Goal: Task Accomplishment & Management: Complete application form

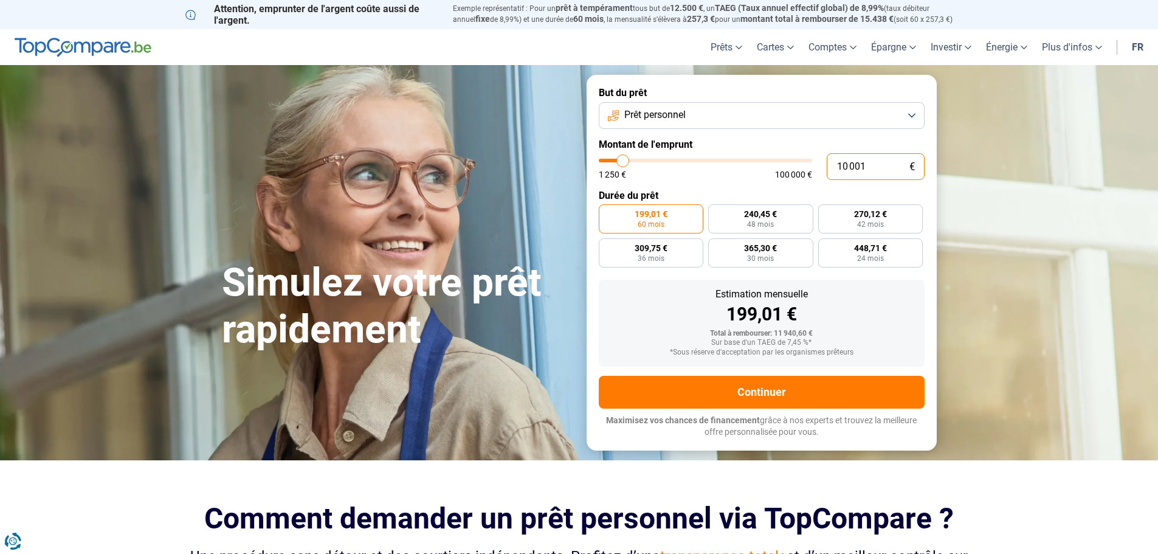
click at [879, 168] on input "10 001" at bounding box center [876, 166] width 98 height 27
type input "1 000"
type input "1250"
type input "100"
type input "1250"
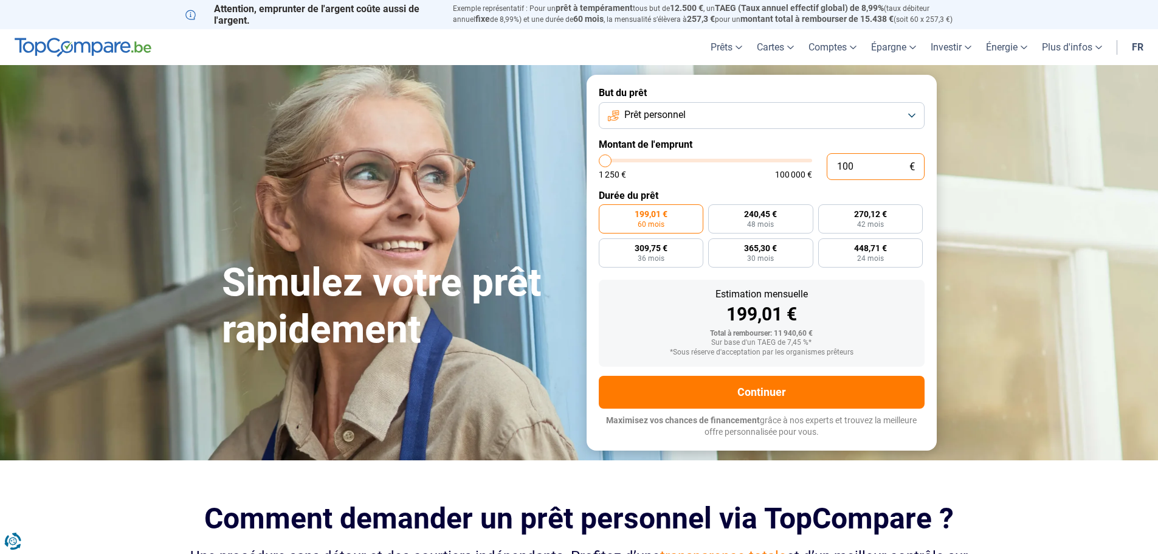
type input "10"
type input "1250"
type input "1"
type input "1250"
type input "0"
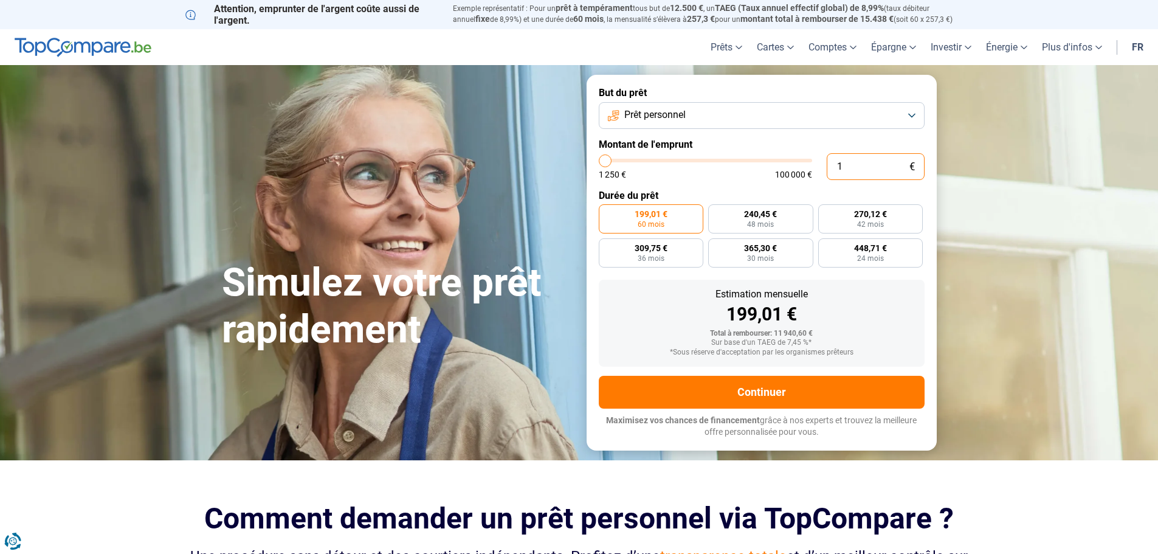
type input "1250"
type input "1"
type input "1250"
type input "18"
type input "1250"
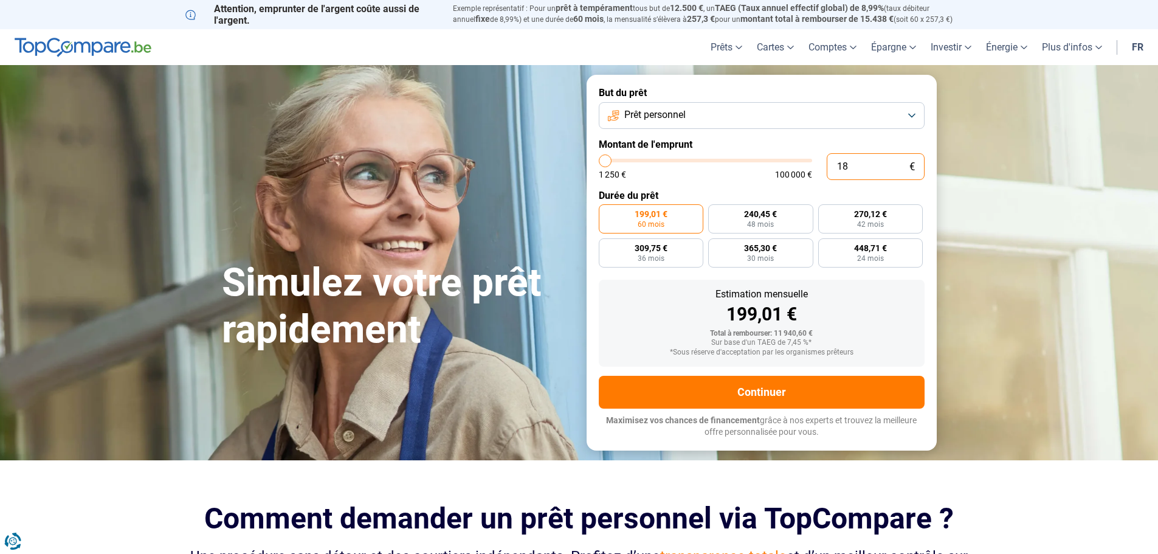
type input "180"
type input "1250"
type input "1 800"
type input "1750"
type input "18 000"
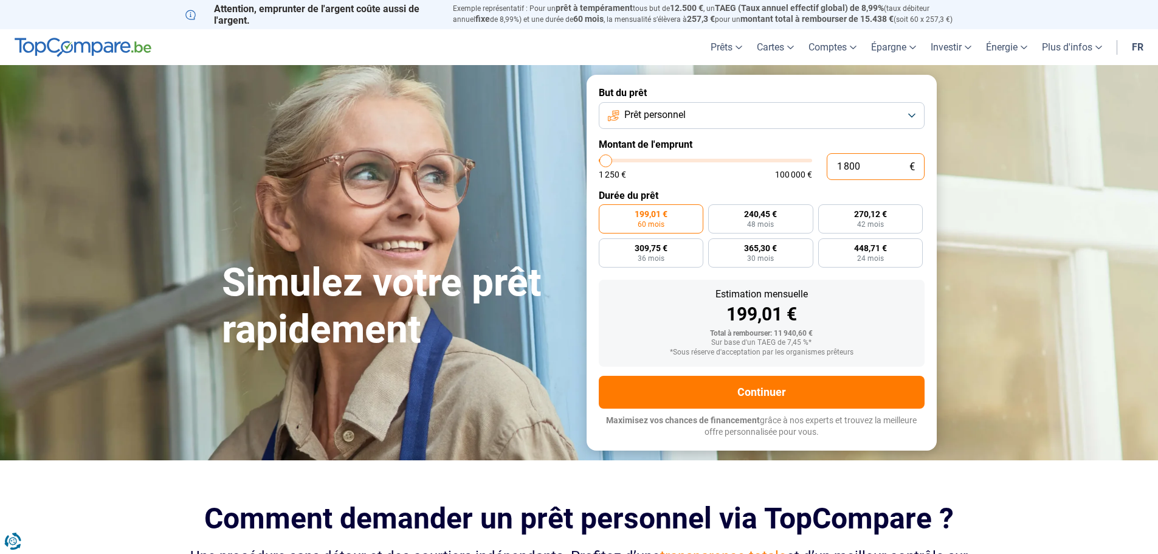
type input "18000"
radio input "false"
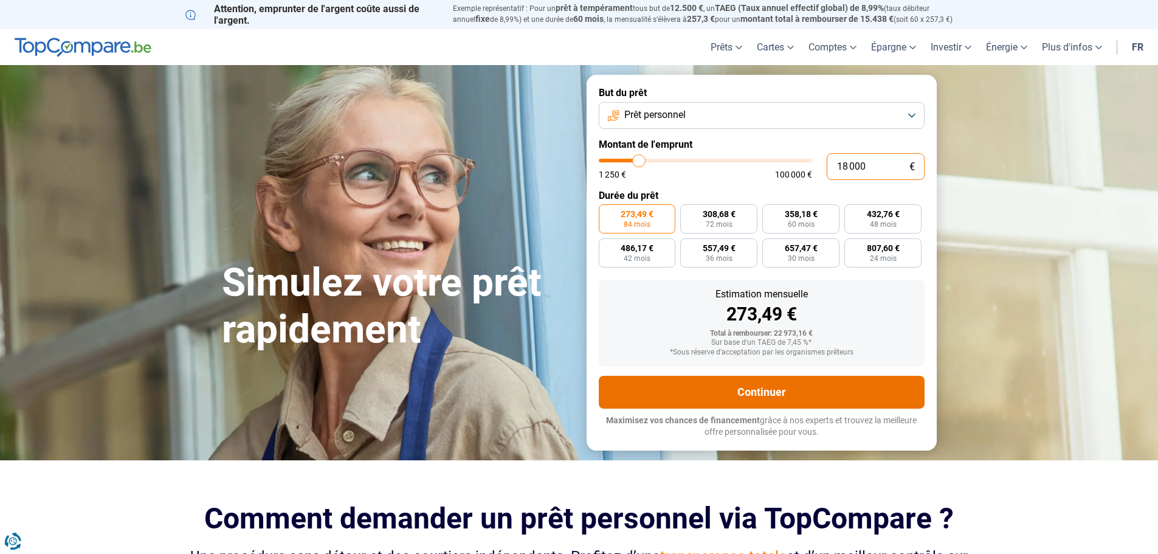
type input "18 000"
click at [770, 407] on button "Continuer" at bounding box center [762, 392] width 326 height 33
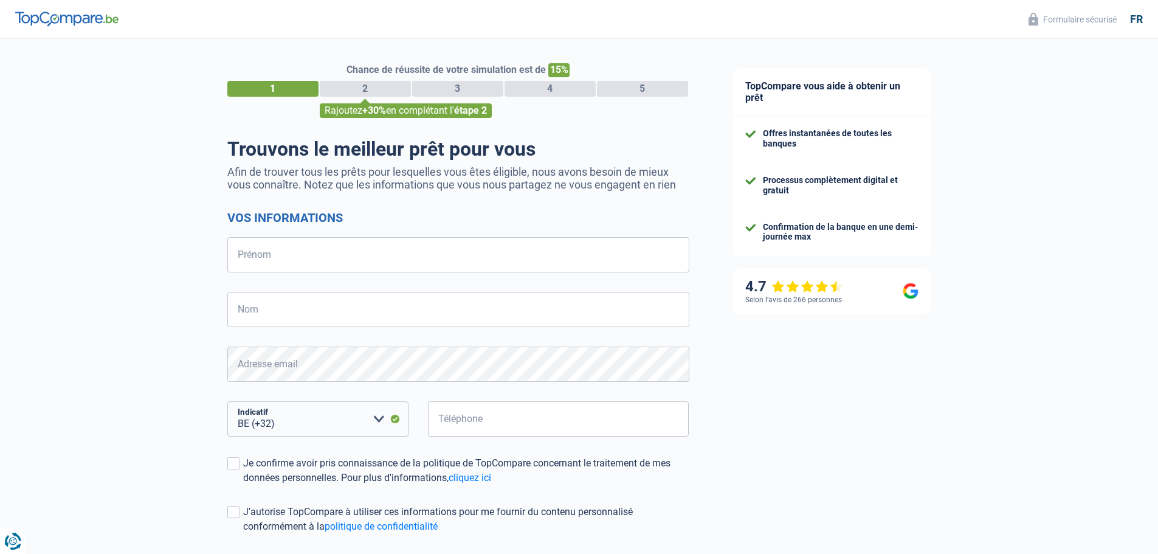
select select "32"
click at [297, 252] on input "Prénom" at bounding box center [458, 254] width 462 height 35
type input "[PERSON_NAME]"
type input "Deceuninck"
type input "475339112"
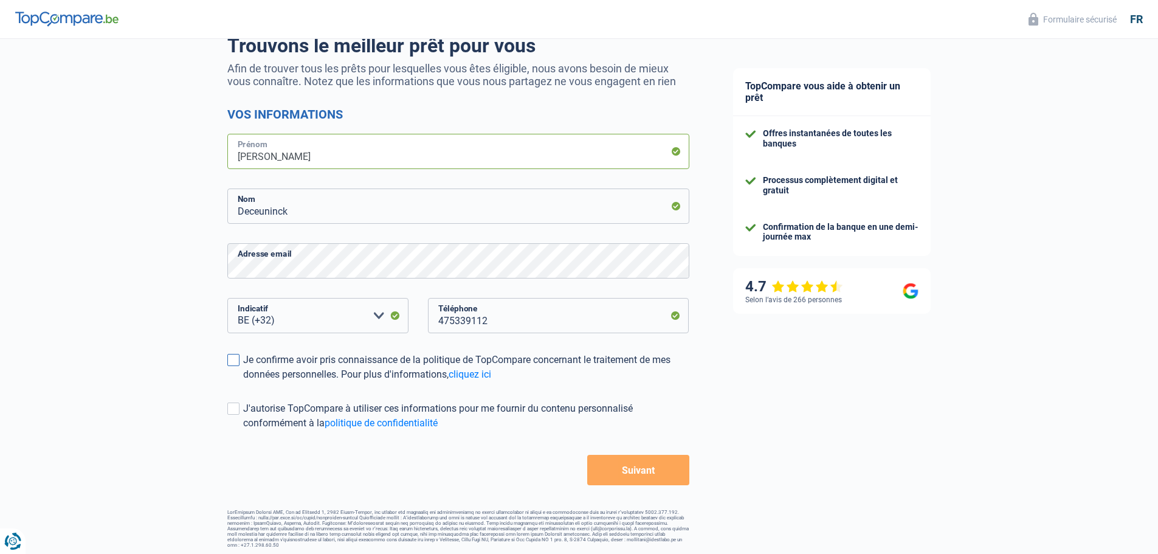
scroll to position [106, 0]
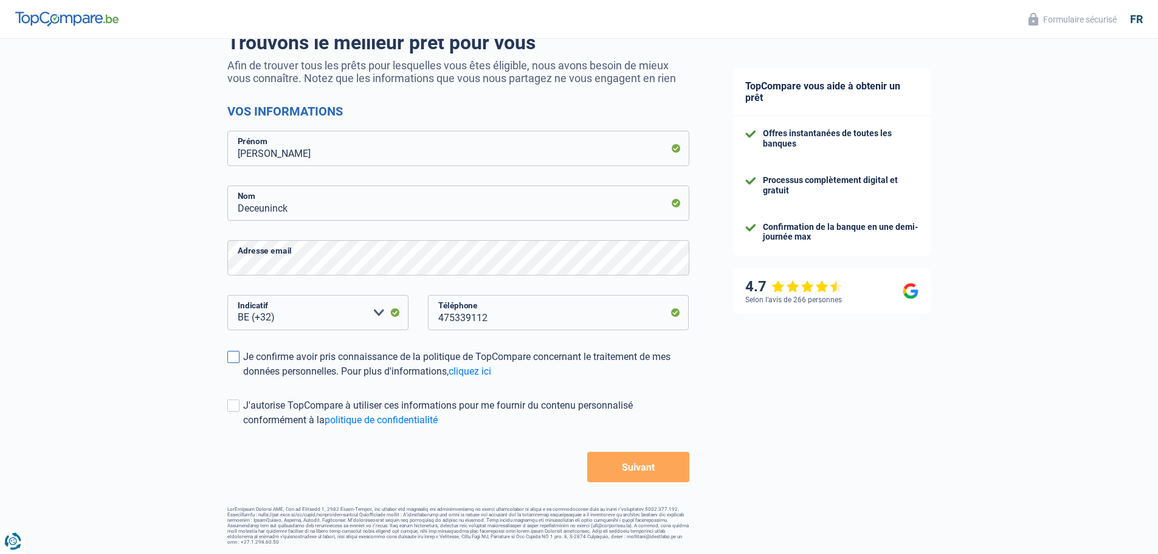
click at [231, 358] on span at bounding box center [233, 357] width 12 height 12
click at [243, 379] on input "Je confirme avoir pris connaissance de la politique de TopCompare concernant le…" at bounding box center [243, 379] width 0 height 0
click at [650, 467] on button "Suivant" at bounding box center [638, 467] width 102 height 30
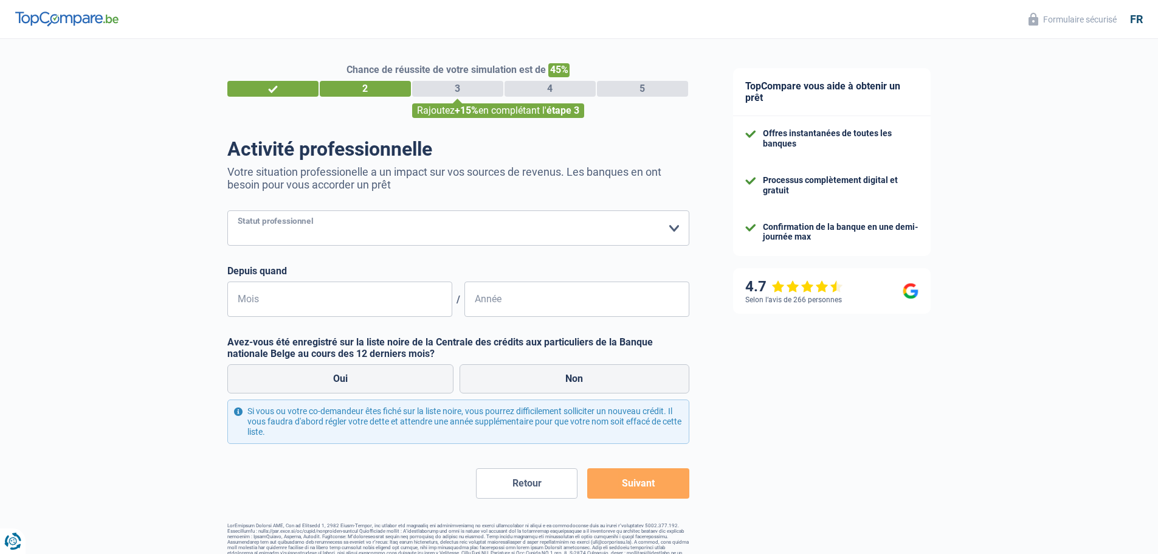
click at [670, 226] on select "Ouvrier Employé privé Employé public Invalide Indépendant Pensionné Chômeur Mut…" at bounding box center [458, 227] width 462 height 35
select select "worker"
click at [227, 212] on select "Ouvrier Employé privé Employé public Invalide Indépendant Pensionné Chômeur Mut…" at bounding box center [458, 227] width 462 height 35
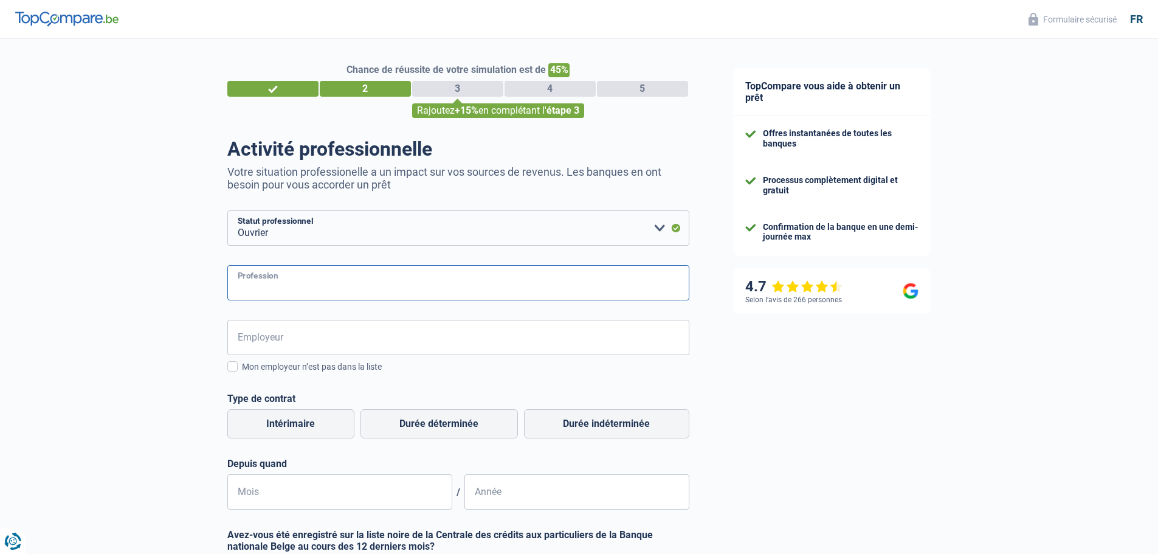
click at [322, 287] on input "Profession" at bounding box center [458, 282] width 462 height 35
click at [288, 341] on input "Employeur" at bounding box center [458, 337] width 462 height 35
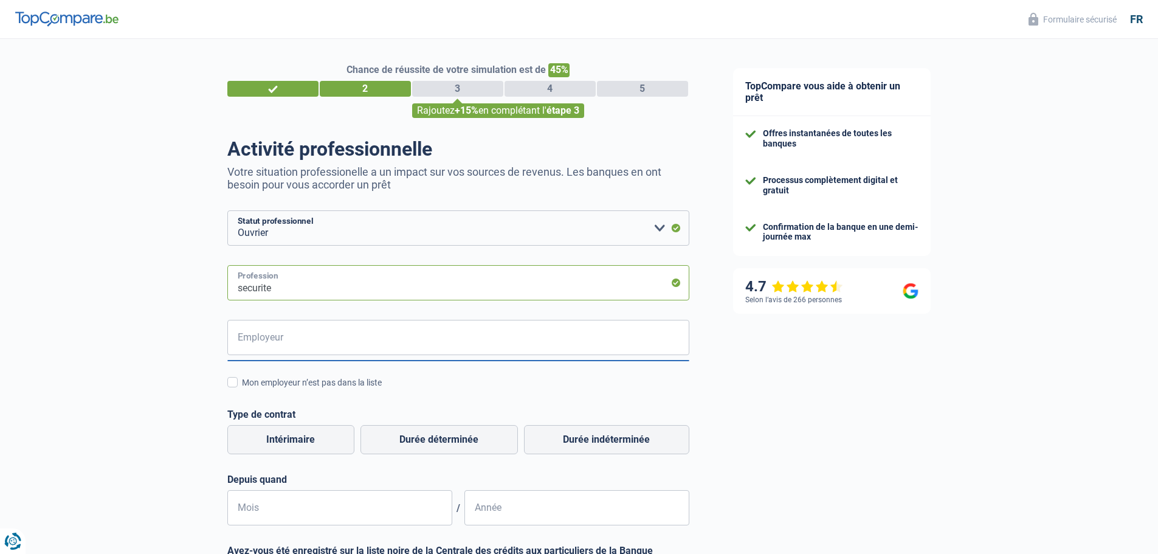
click at [289, 288] on input "securite" at bounding box center [458, 282] width 462 height 35
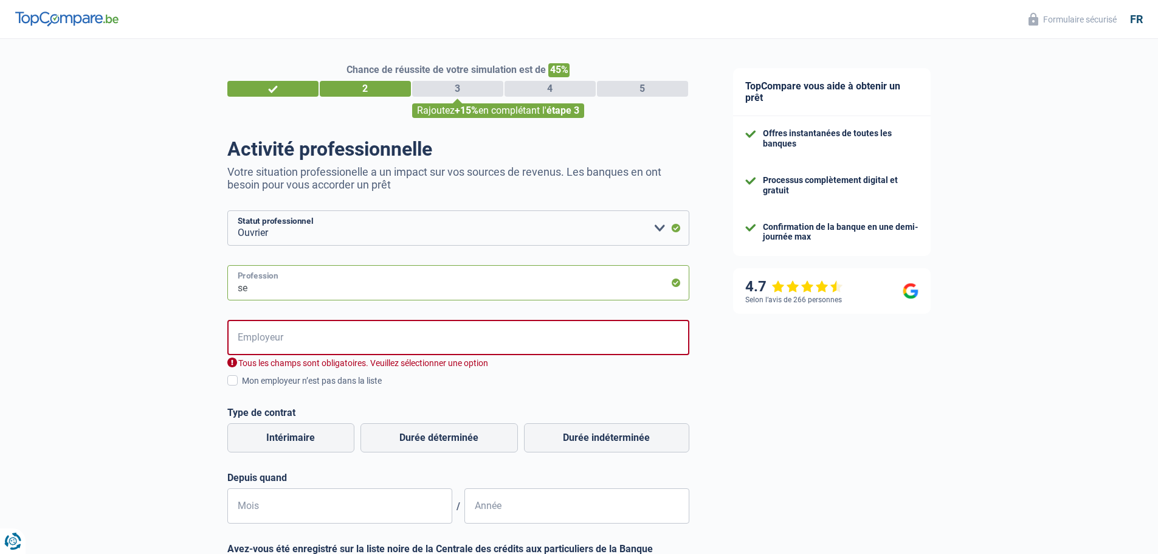
type input "s"
type input "agent de gardiannage"
click at [260, 336] on input "Employeur" at bounding box center [458, 337] width 462 height 35
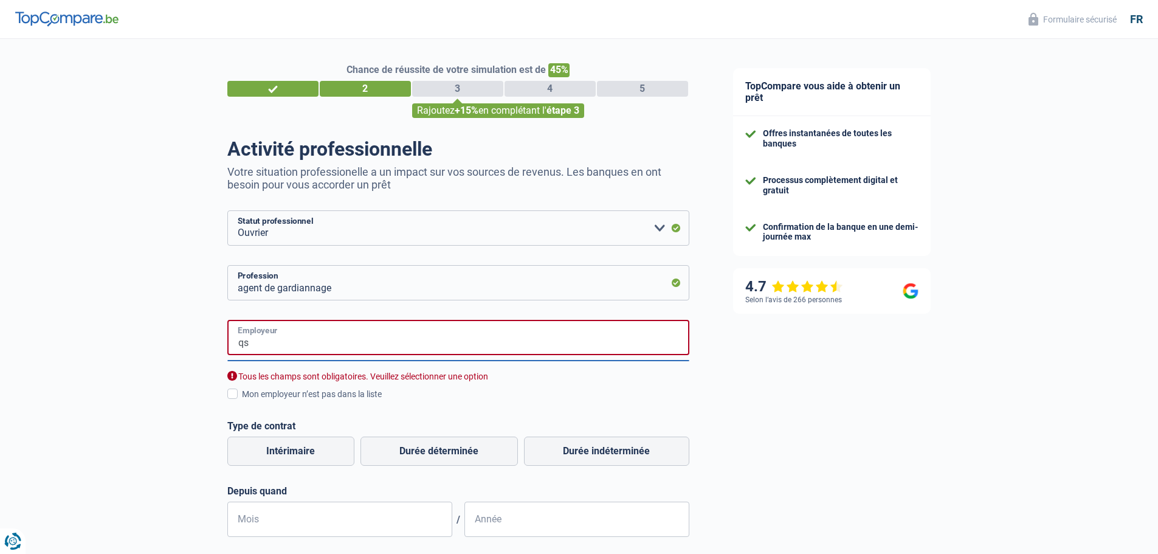
type input "q"
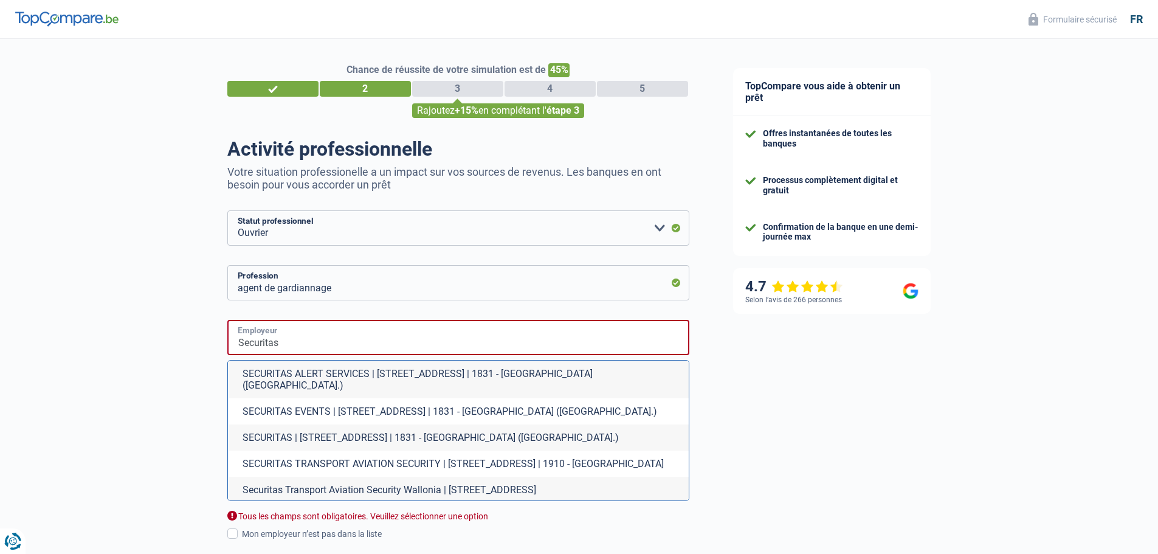
click at [352, 343] on input "Securitas" at bounding box center [458, 337] width 462 height 35
click at [405, 342] on input "Securitas" at bounding box center [458, 337] width 462 height 35
click at [403, 340] on input "Securitas" at bounding box center [458, 337] width 462 height 35
click at [834, 394] on div "TopCompare vous aide à obtenir un prêt Offres instantanées de toutes les banque…" at bounding box center [935, 485] width 448 height 892
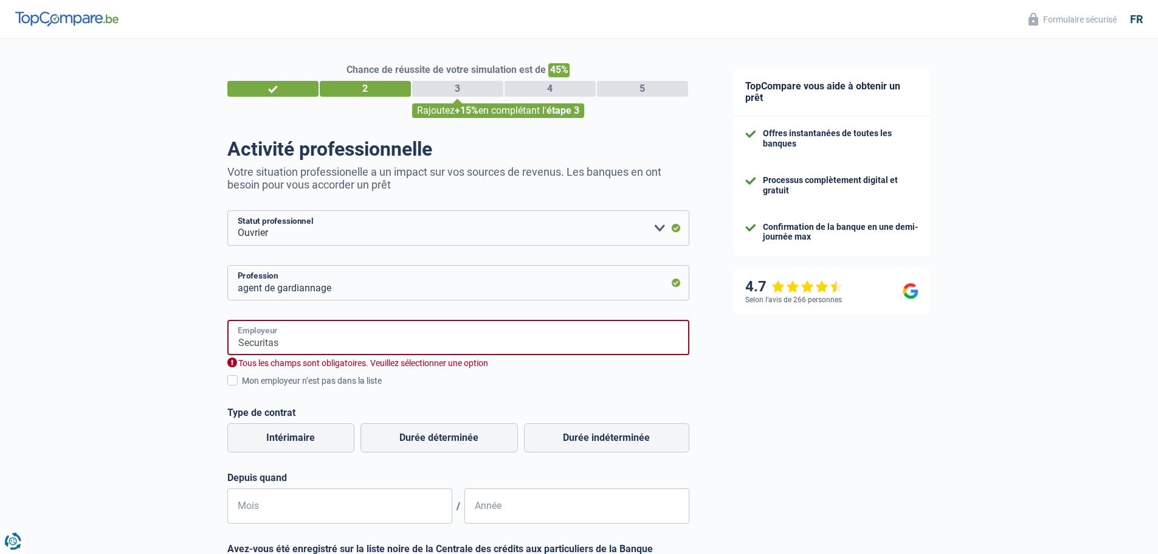
click at [323, 343] on input "Securitas" at bounding box center [458, 337] width 462 height 35
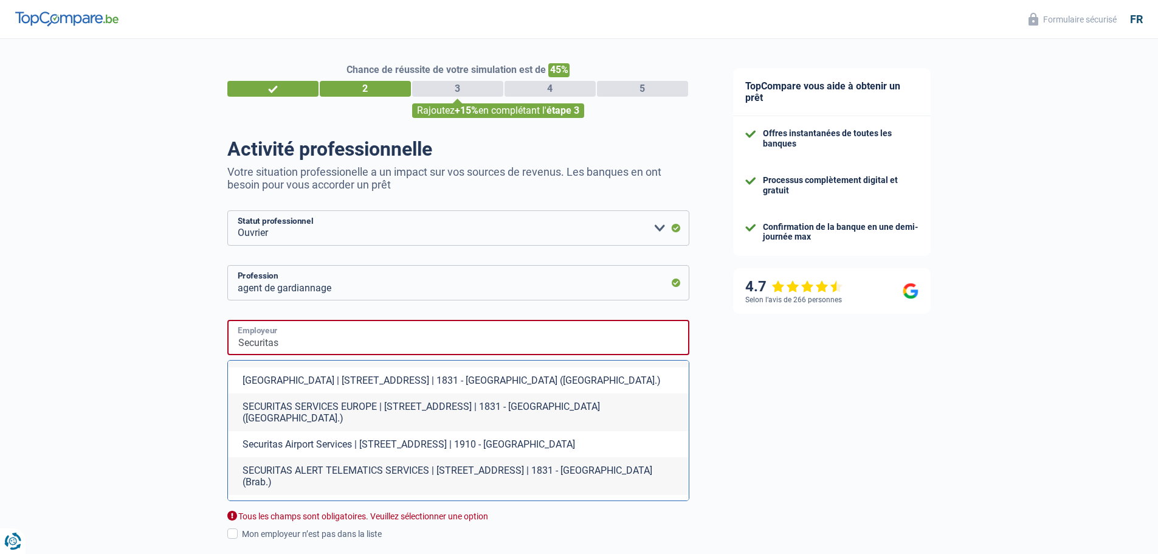
scroll to position [149, 0]
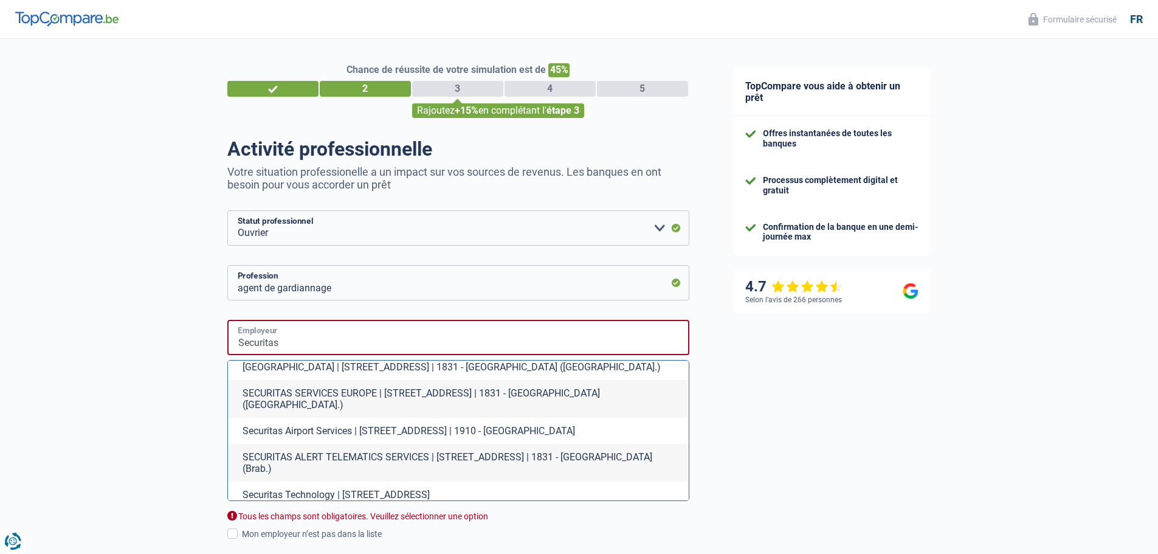
click at [371, 331] on input "Securitas" at bounding box center [458, 337] width 462 height 35
click at [375, 345] on input "Securitas" at bounding box center [458, 337] width 462 height 35
click at [376, 339] on input "Securitas" at bounding box center [458, 337] width 462 height 35
drag, startPoint x: 103, startPoint y: 375, endPoint x: 123, endPoint y: 372, distance: 20.9
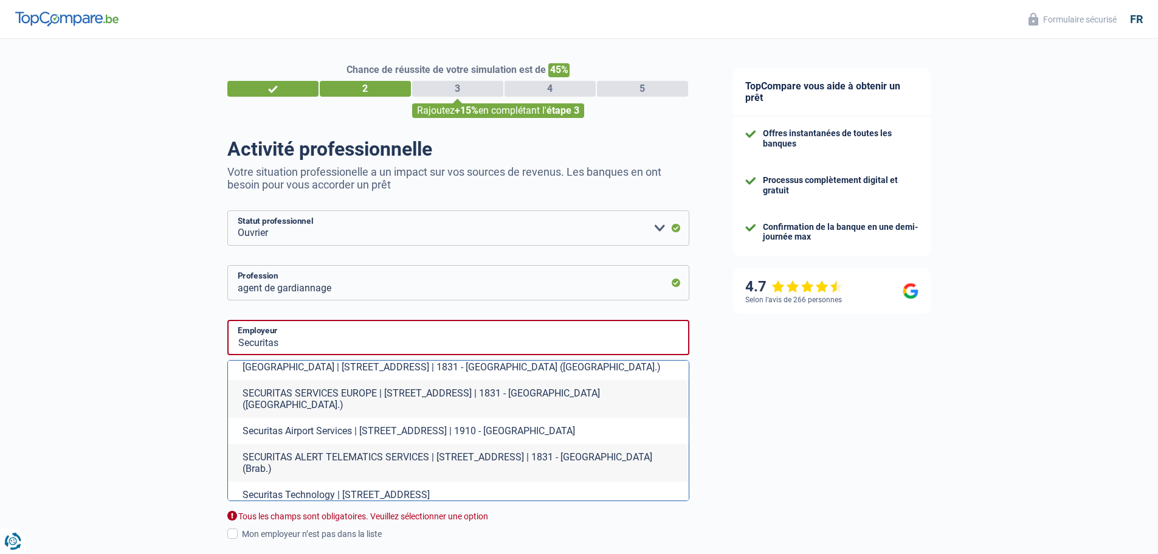
click at [103, 375] on div "Chance de réussite de votre simulation est de 45% 1 2 3 4 5 Rajoutez +15% en co…" at bounding box center [355, 480] width 711 height 892
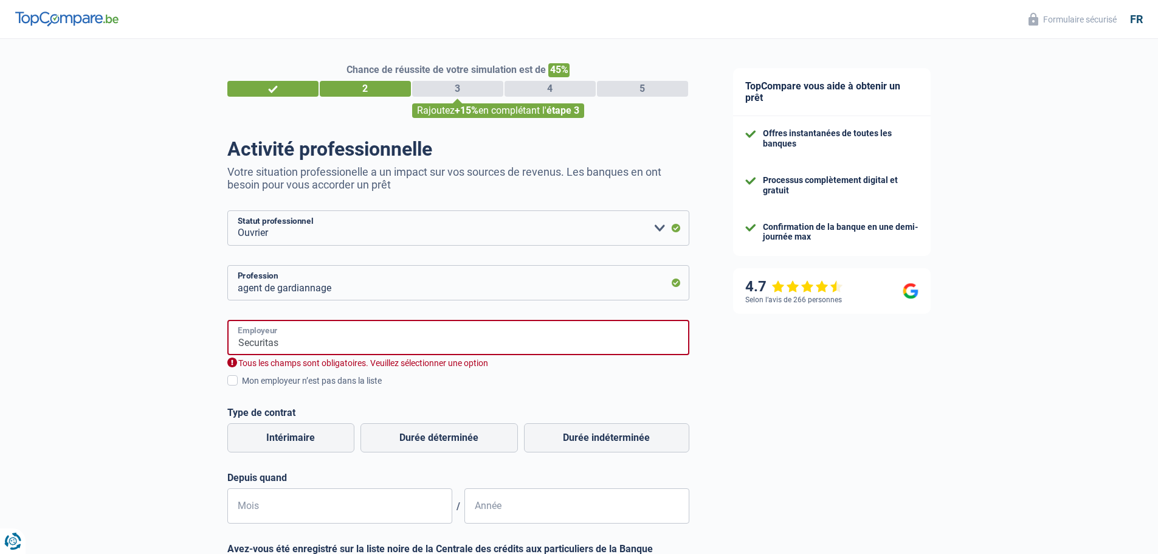
click at [311, 344] on input "Securitas" at bounding box center [458, 337] width 462 height 35
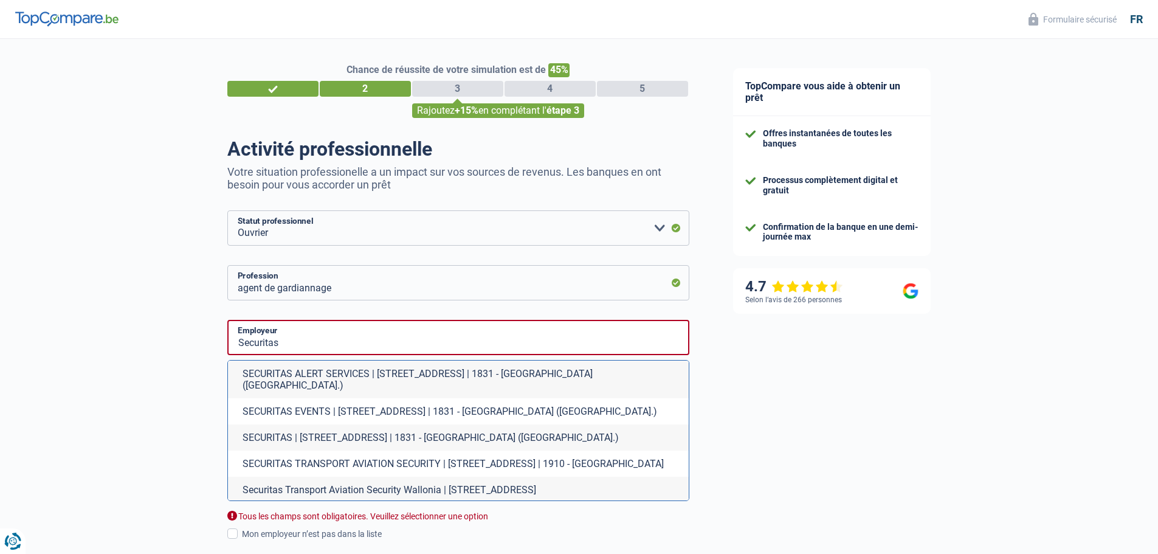
click at [387, 406] on li "SECURITAS EVENTS | [STREET_ADDRESS] | 1831 - [GEOGRAPHIC_DATA] ([GEOGRAPHIC_DAT…" at bounding box center [458, 411] width 461 height 26
type input "SECURITAS EVENTS | [STREET_ADDRESS] | 1831 - [GEOGRAPHIC_DATA] ([GEOGRAPHIC_DAT…"
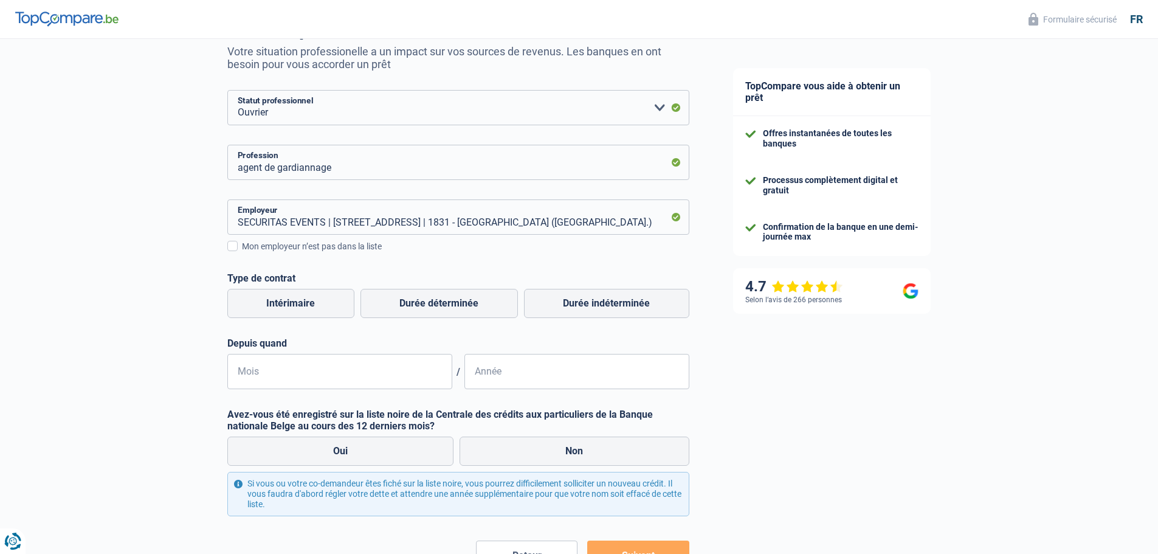
scroll to position [122, 0]
click at [612, 306] on label "Durée indéterminée" at bounding box center [606, 302] width 165 height 29
click at [612, 306] on input "Durée indéterminée" at bounding box center [606, 302] width 165 height 29
radio input "true"
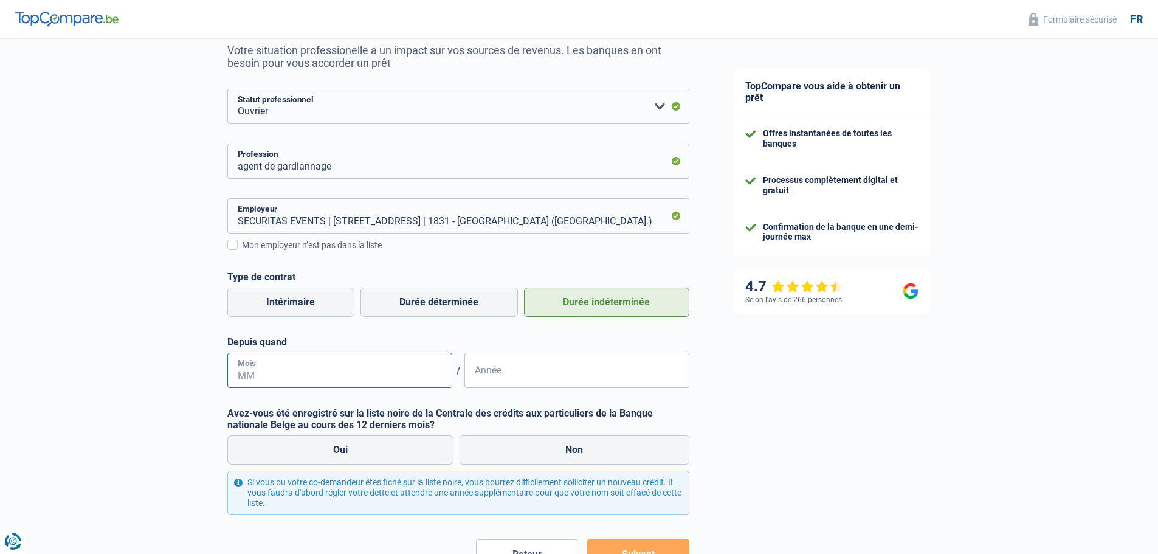
click at [279, 373] on input "Mois" at bounding box center [339, 370] width 225 height 35
click at [280, 383] on input "01" at bounding box center [339, 370] width 225 height 35
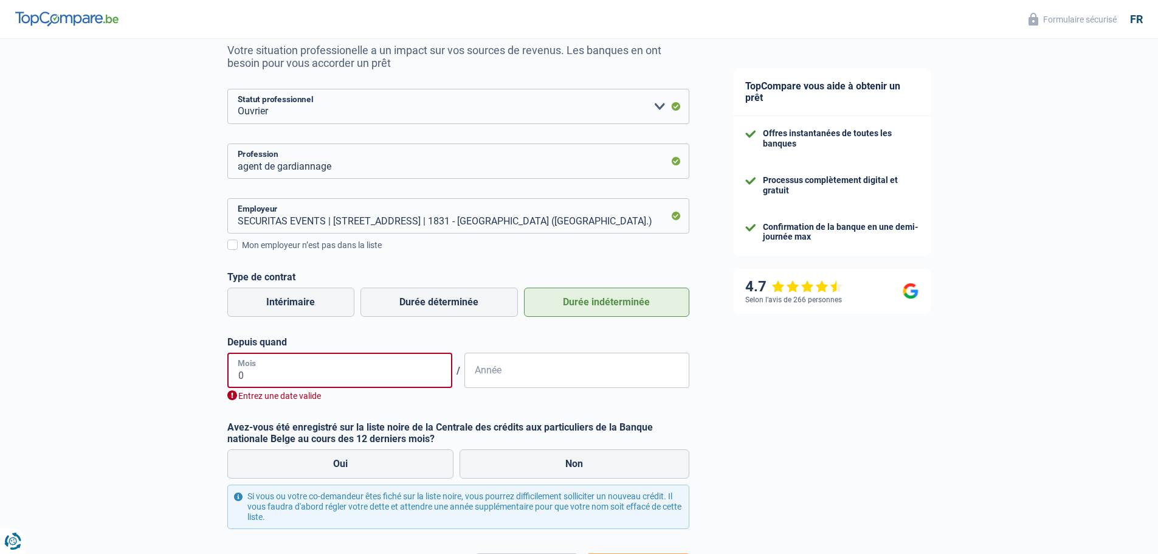
type input "04"
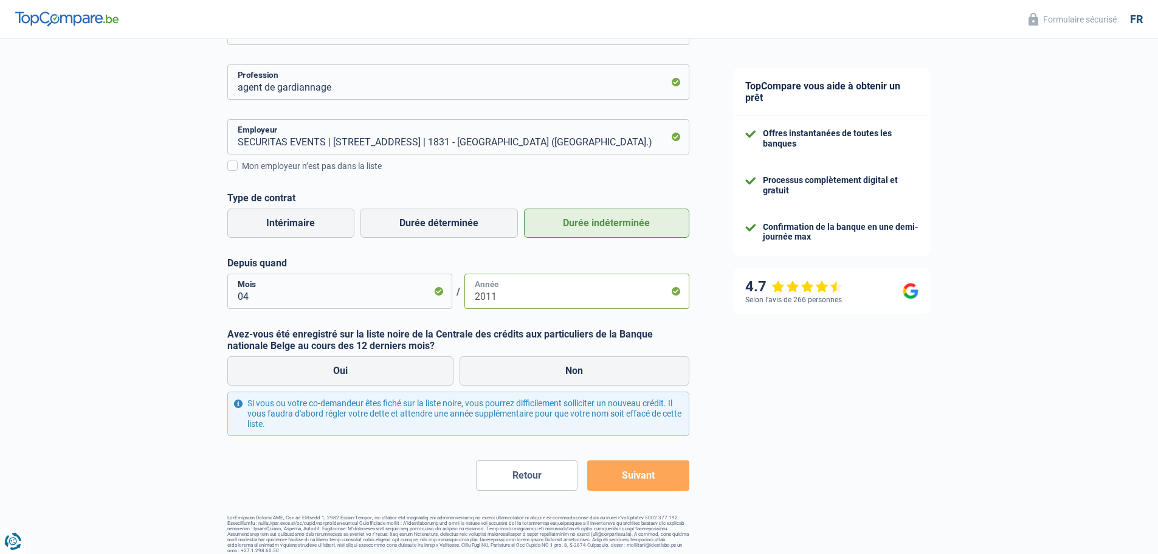
scroll to position [210, 0]
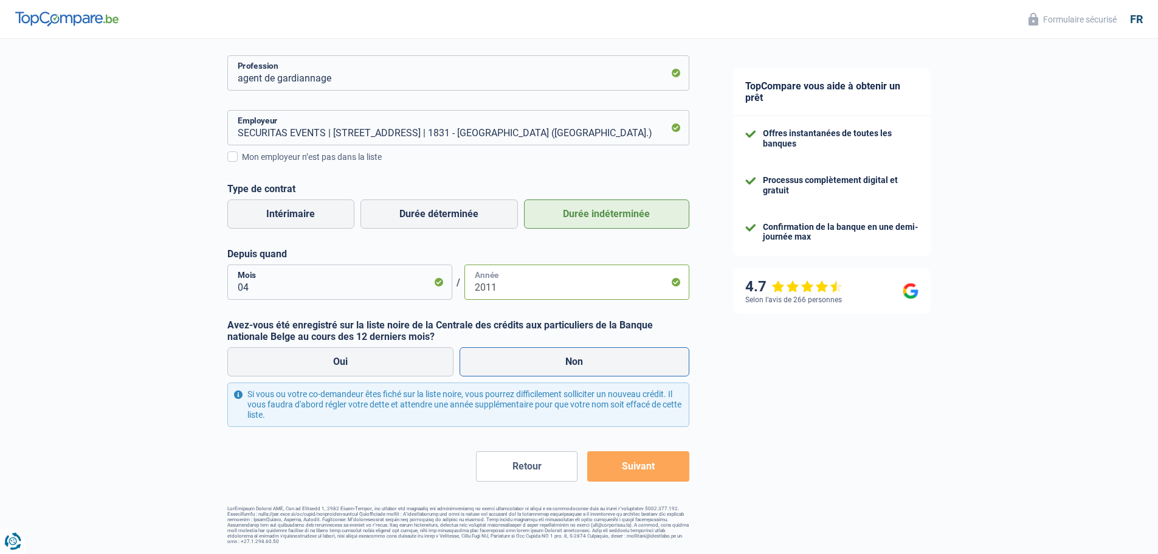
type input "2011"
click at [552, 363] on label "Non" at bounding box center [575, 361] width 230 height 29
click at [552, 363] on input "Non" at bounding box center [575, 361] width 230 height 29
radio input "true"
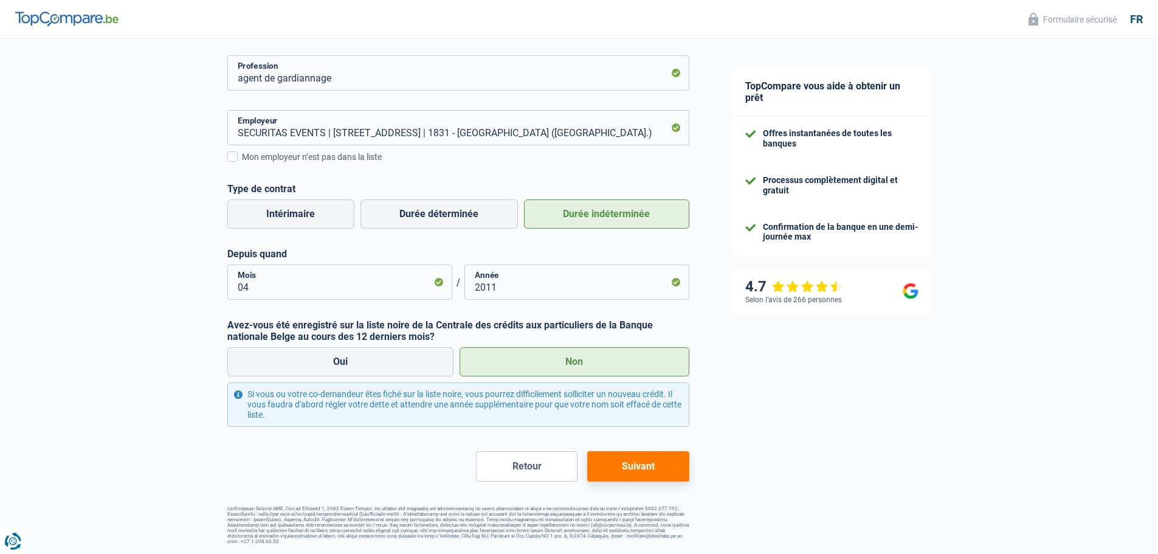
click at [639, 463] on button "Suivant" at bounding box center [638, 466] width 102 height 30
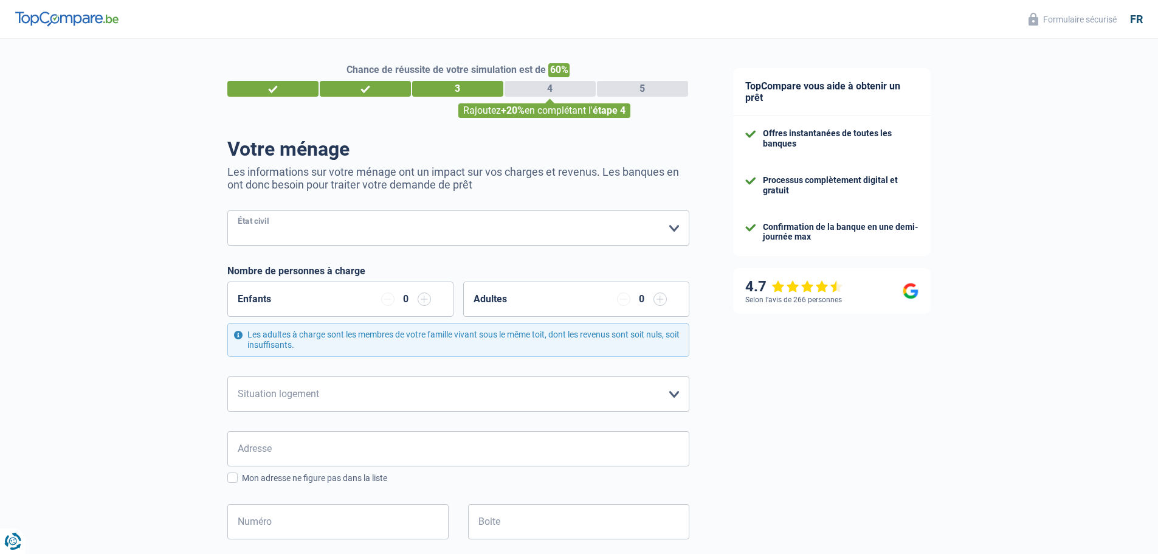
click at [674, 230] on select "[PERSON_NAME](e) Cohabitant(e) légal(e) Divorcé(e) Veuf(ve) Séparé (de fait) Ve…" at bounding box center [458, 227] width 462 height 35
select select "married"
click at [227, 212] on select "[PERSON_NAME](e) Cohabitant(e) légal(e) Divorcé(e) Veuf(ve) Séparé (de fait) Ve…" at bounding box center [458, 227] width 462 height 35
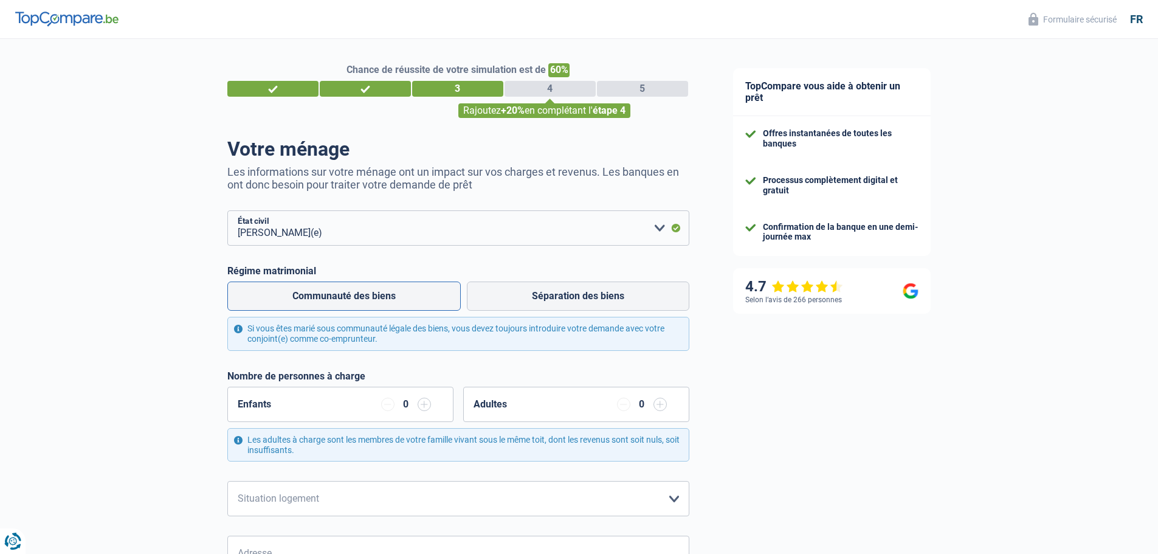
click at [379, 299] on label "Communauté des biens" at bounding box center [344, 296] width 234 height 29
click at [379, 299] on input "Communauté des biens" at bounding box center [344, 296] width 234 height 29
radio input "true"
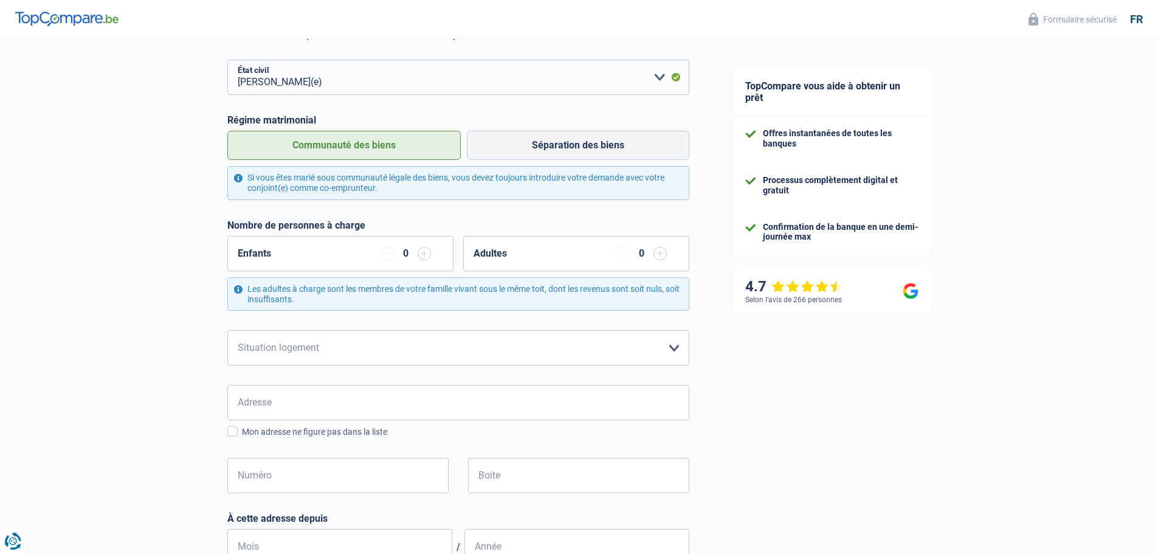
scroll to position [182, 0]
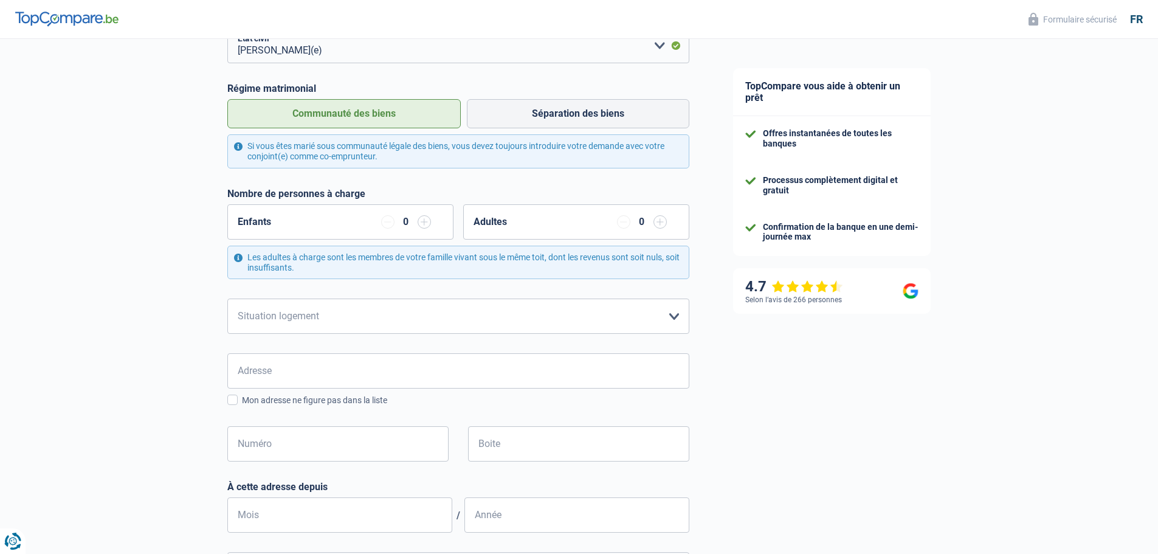
click at [405, 224] on div "0" at bounding box center [406, 222] width 11 height 10
click at [423, 225] on input "button" at bounding box center [424, 221] width 13 height 13
click at [656, 226] on input "button" at bounding box center [660, 221] width 13 height 13
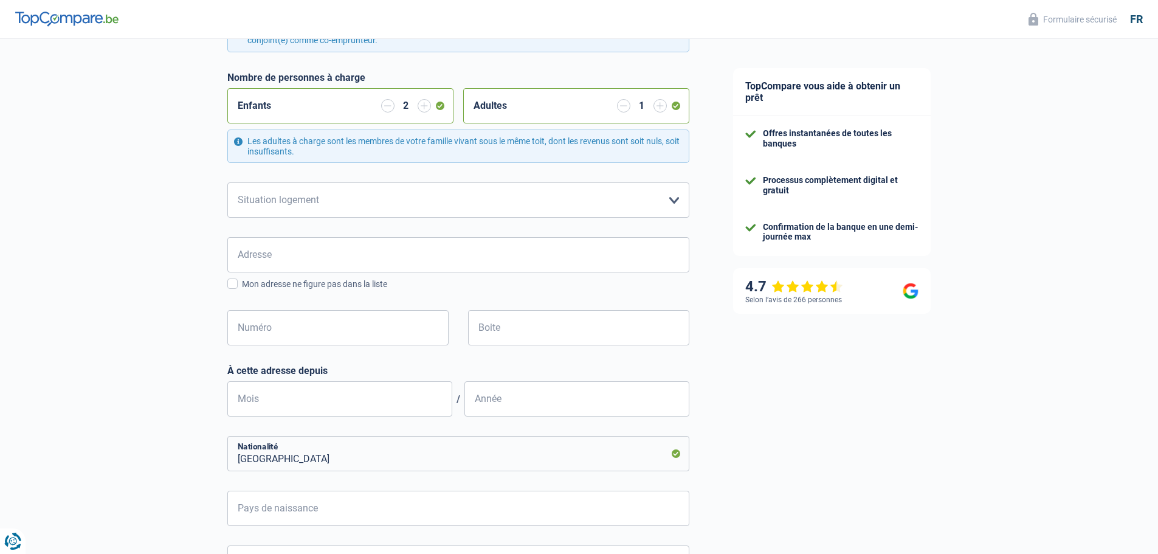
scroll to position [304, 0]
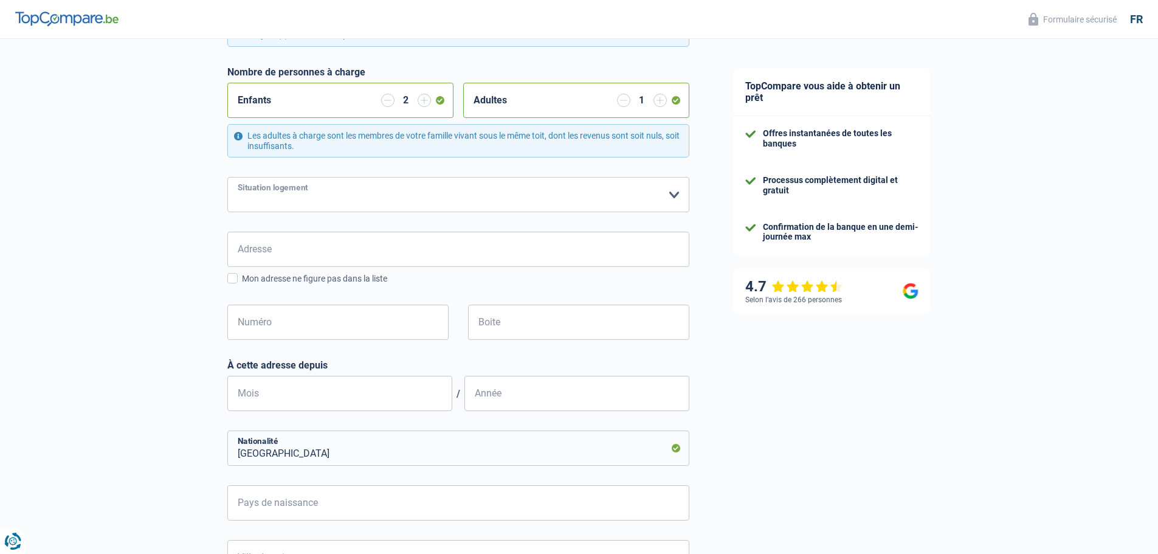
click at [673, 198] on select "Locataire Propriétaire avec prêt hypothécaire Propriétaire sans prêt hypothécai…" at bounding box center [458, 194] width 462 height 35
select select "ownerWithMortgage"
click at [227, 178] on select "Locataire Propriétaire avec prêt hypothécaire Propriétaire sans prêt hypothécai…" at bounding box center [458, 194] width 462 height 35
click at [294, 252] on input "Adresse" at bounding box center [458, 249] width 462 height 35
type input "[STREET_ADDRESS]"
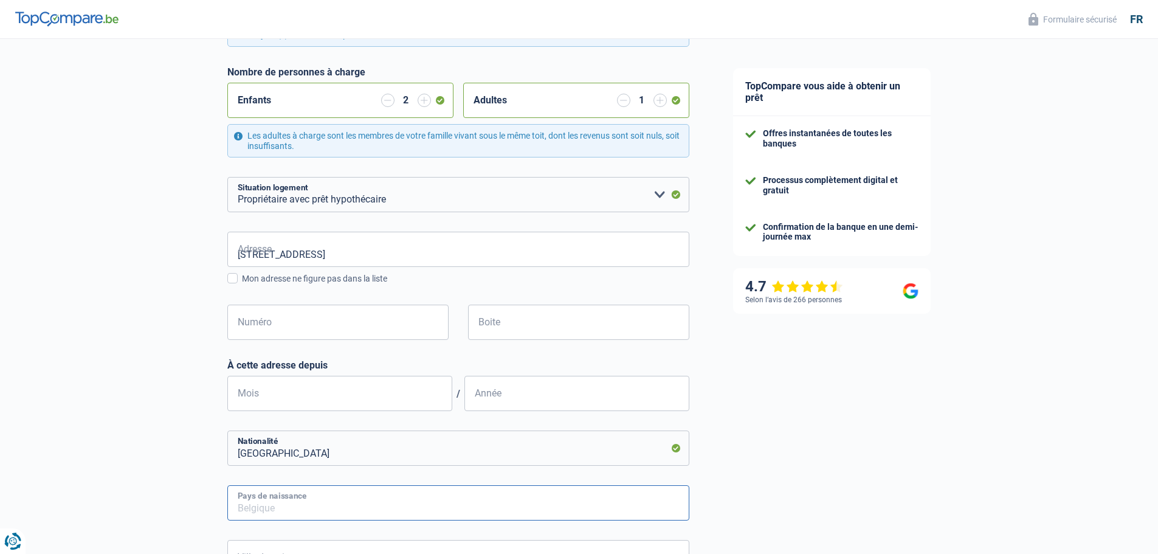
type input "[GEOGRAPHIC_DATA]"
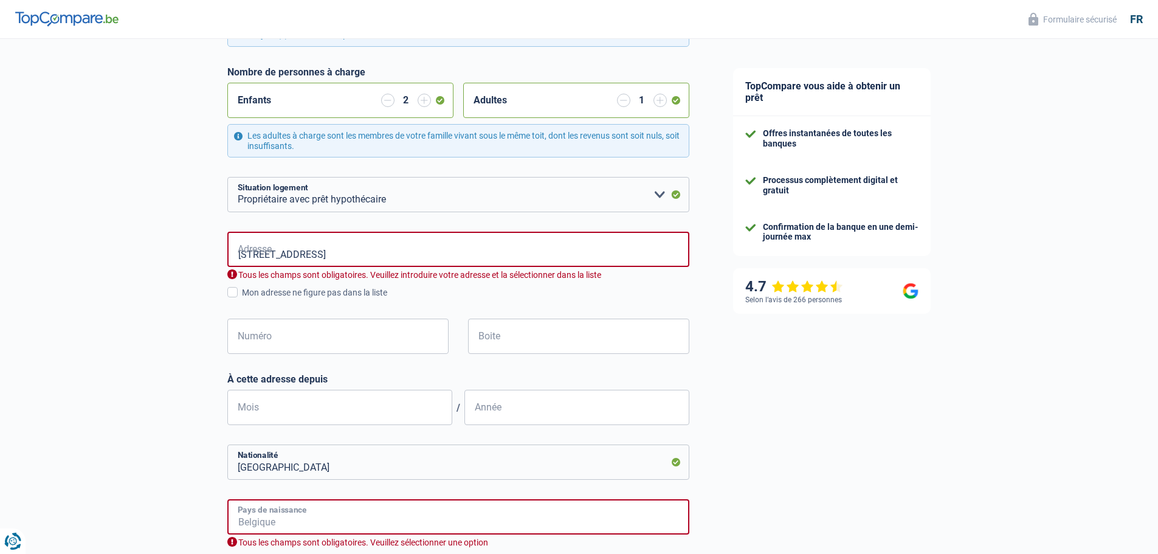
type input "[GEOGRAPHIC_DATA]"
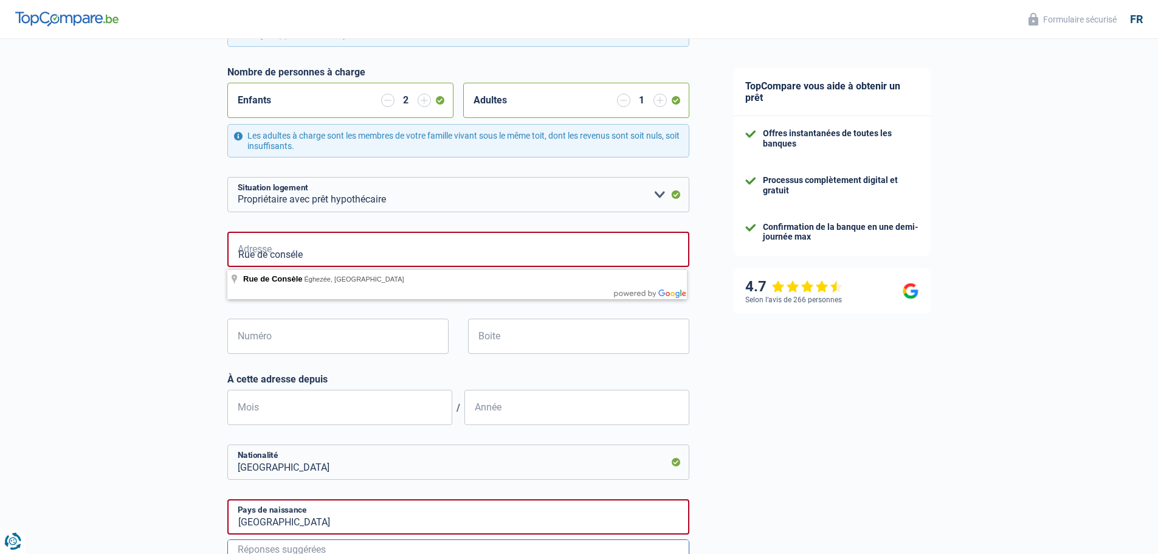
type input "Rue de conséle"
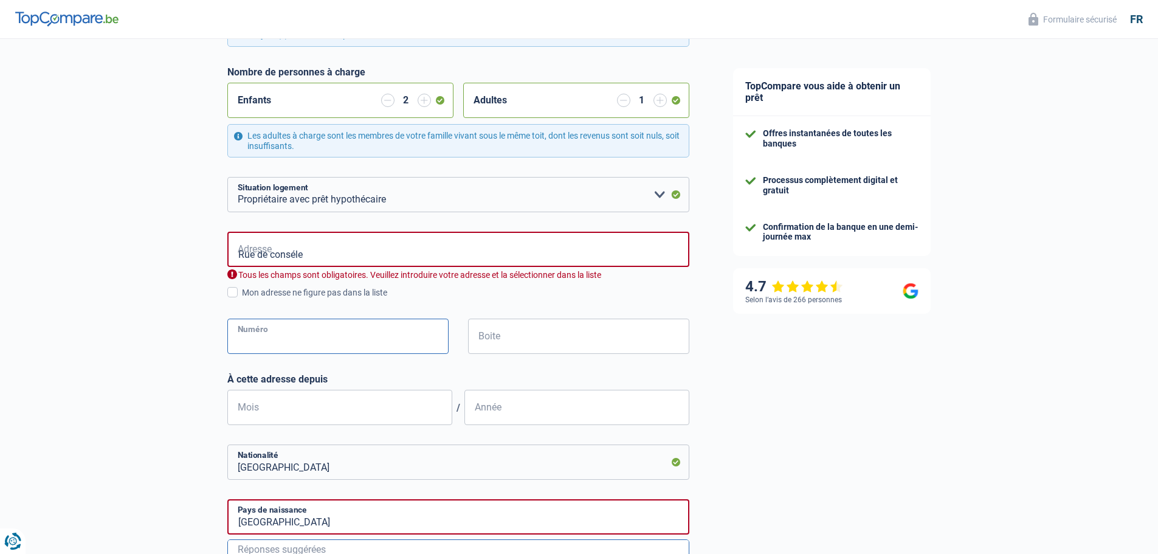
click at [257, 339] on input "Numéro" at bounding box center [337, 336] width 221 height 35
type input "33"
click at [167, 398] on div "Chance de réussite de votre simulation est de 60% 1 2 3 4 5 Rajoutez +20% en co…" at bounding box center [355, 255] width 711 height 1050
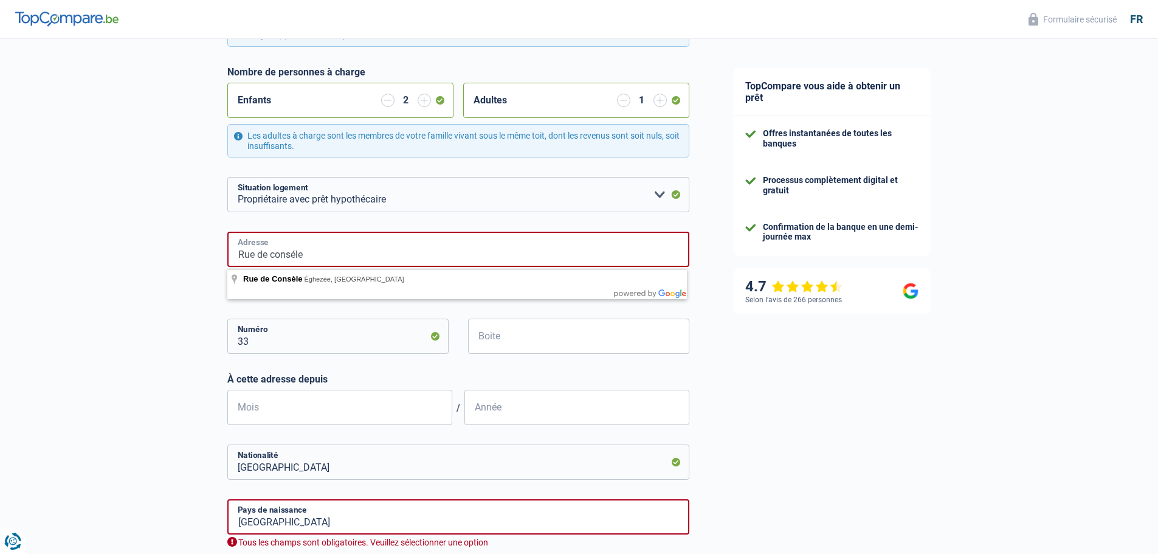
click at [340, 251] on input "Rue de conséle" at bounding box center [458, 249] width 462 height 35
type input "Rue de Consèle, 5310, [GEOGRAPHIC_DATA], BE"
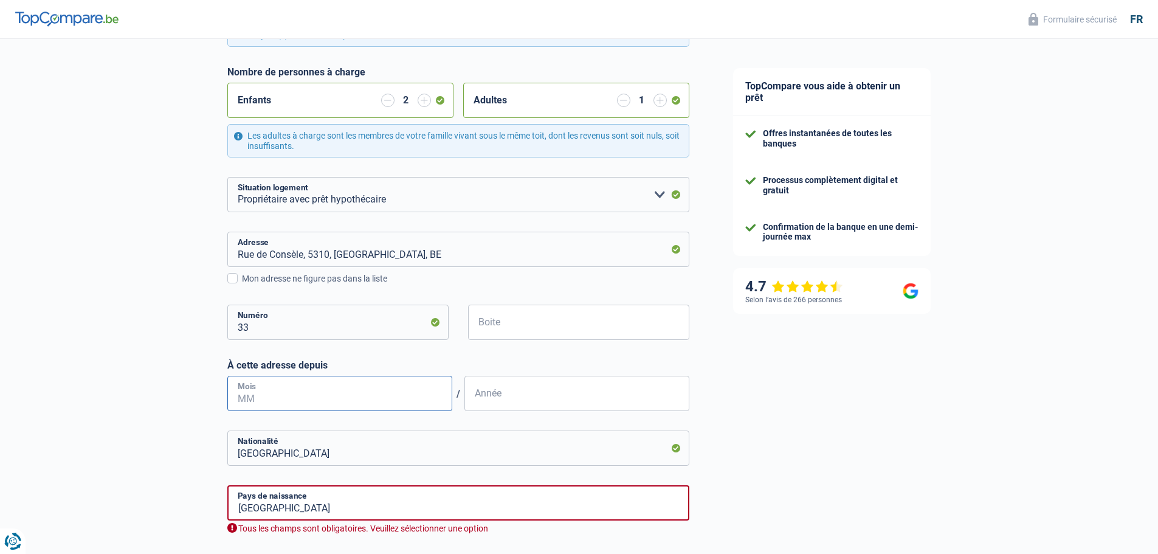
click at [260, 397] on input "Mois" at bounding box center [339, 393] width 225 height 35
type input "04"
click at [505, 399] on input "Année" at bounding box center [577, 393] width 225 height 35
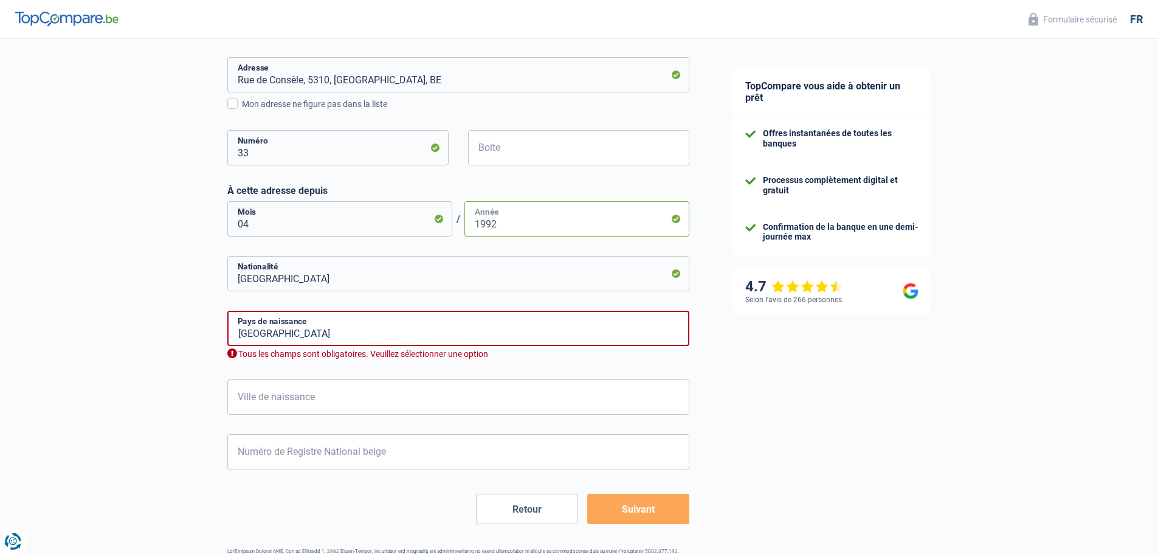
scroll to position [486, 0]
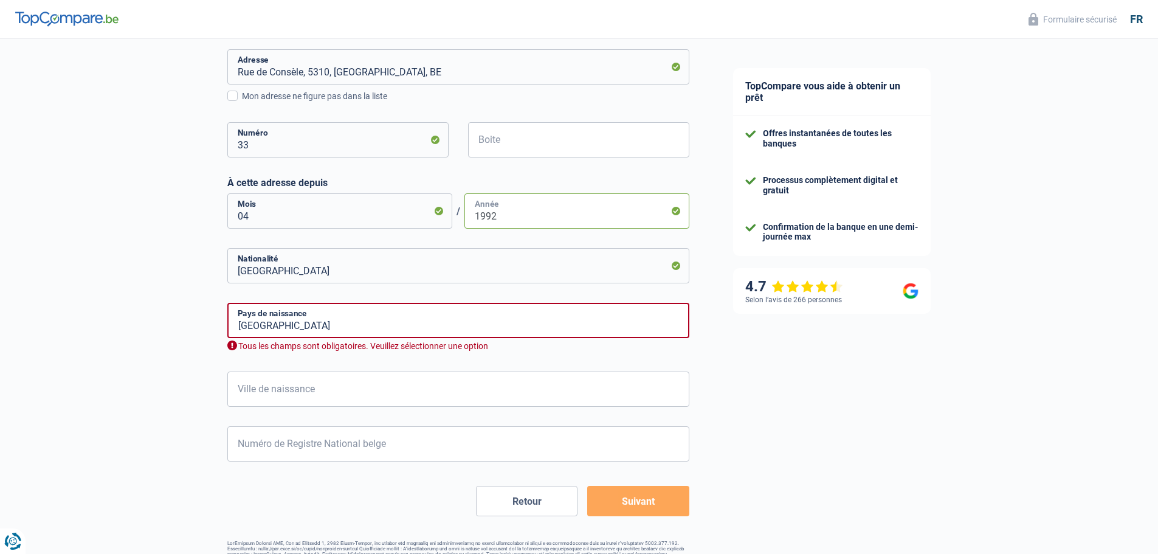
type input "1992"
click at [325, 323] on input "[GEOGRAPHIC_DATA]" at bounding box center [458, 320] width 462 height 35
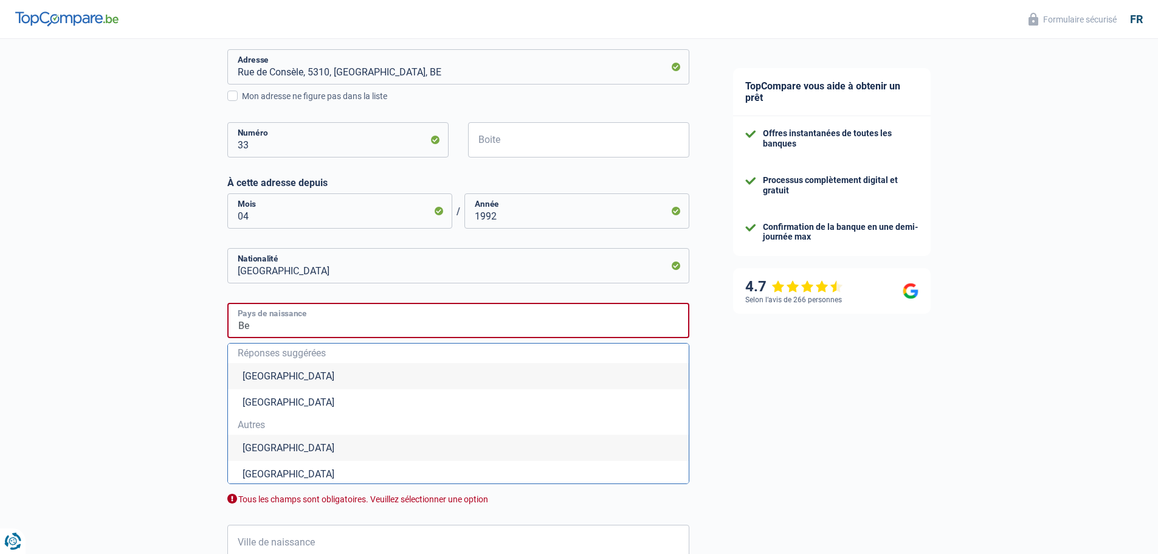
type input "B"
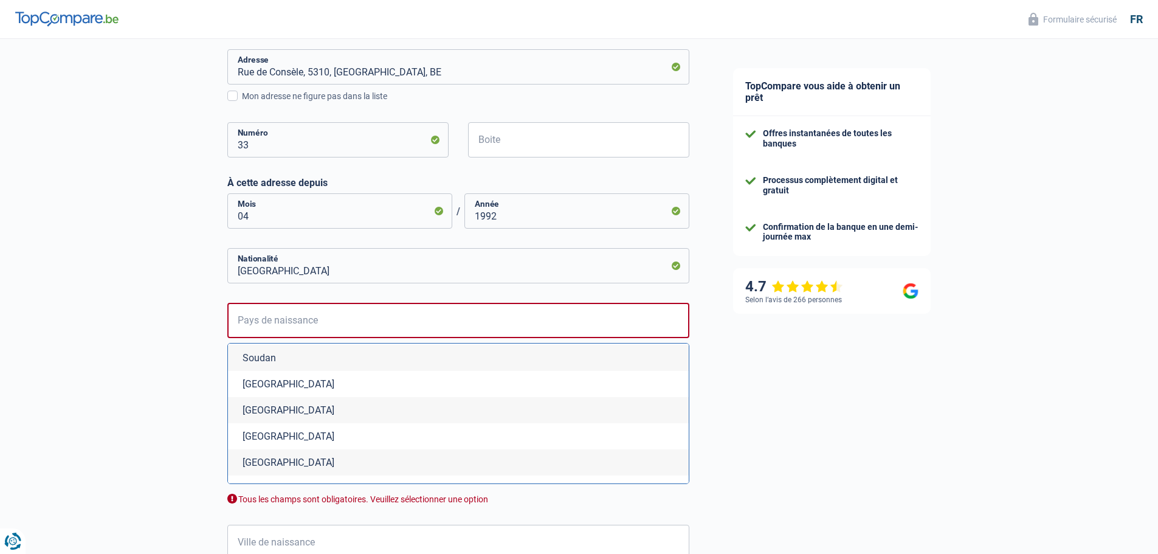
click at [272, 240] on li "[GEOGRAPHIC_DATA]" at bounding box center [458, 227] width 461 height 26
type input "[GEOGRAPHIC_DATA]"
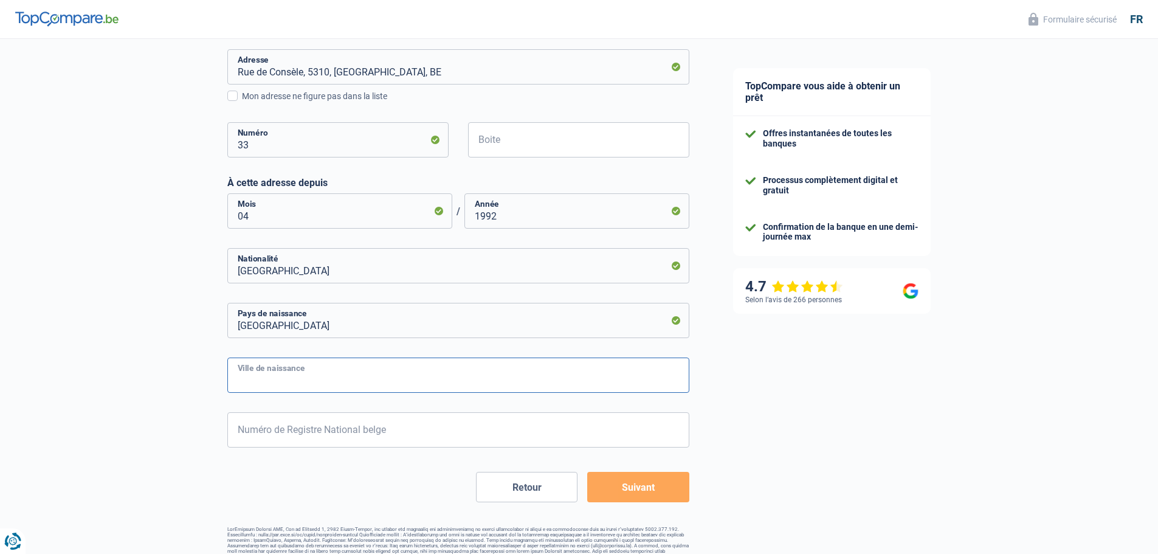
click at [285, 378] on input "Ville de naissance" at bounding box center [458, 375] width 462 height 35
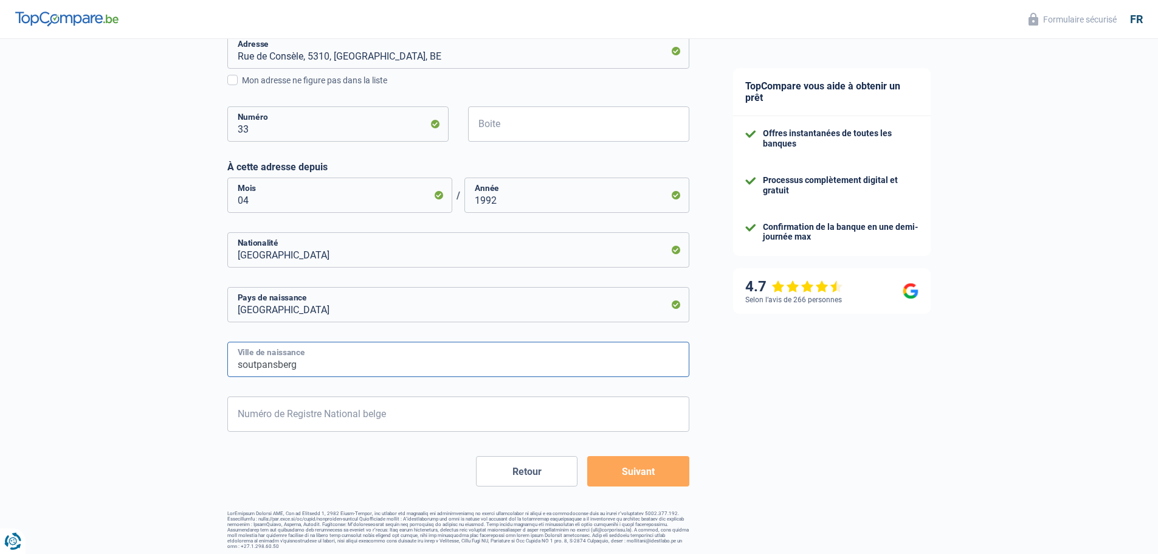
scroll to position [507, 0]
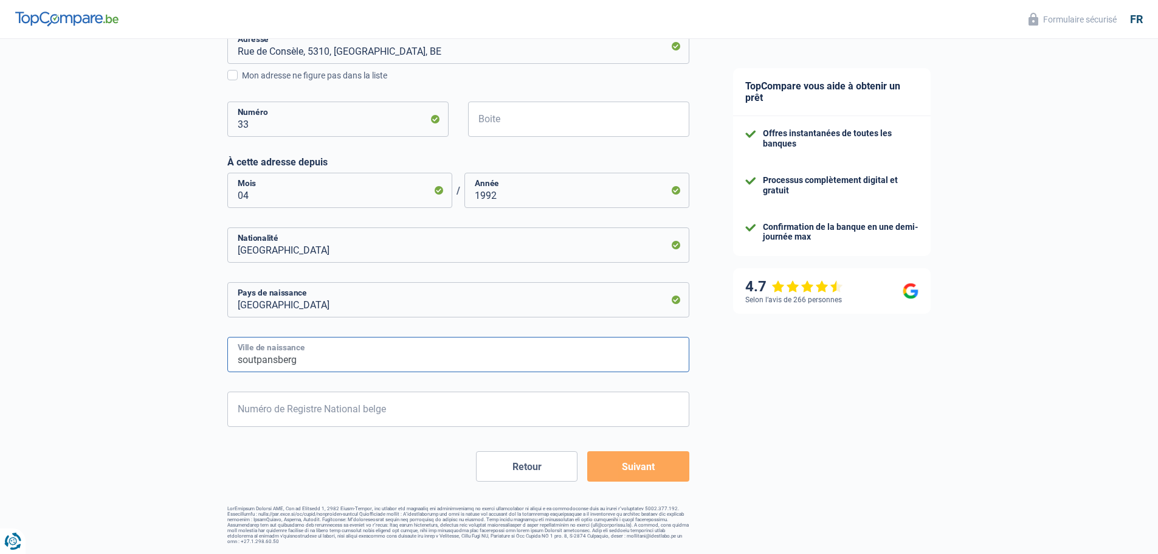
type input "soutpansberg"
click at [344, 415] on input "Numéro de Registre National belge" at bounding box center [458, 409] width 462 height 35
type input "66.02.22-429.20"
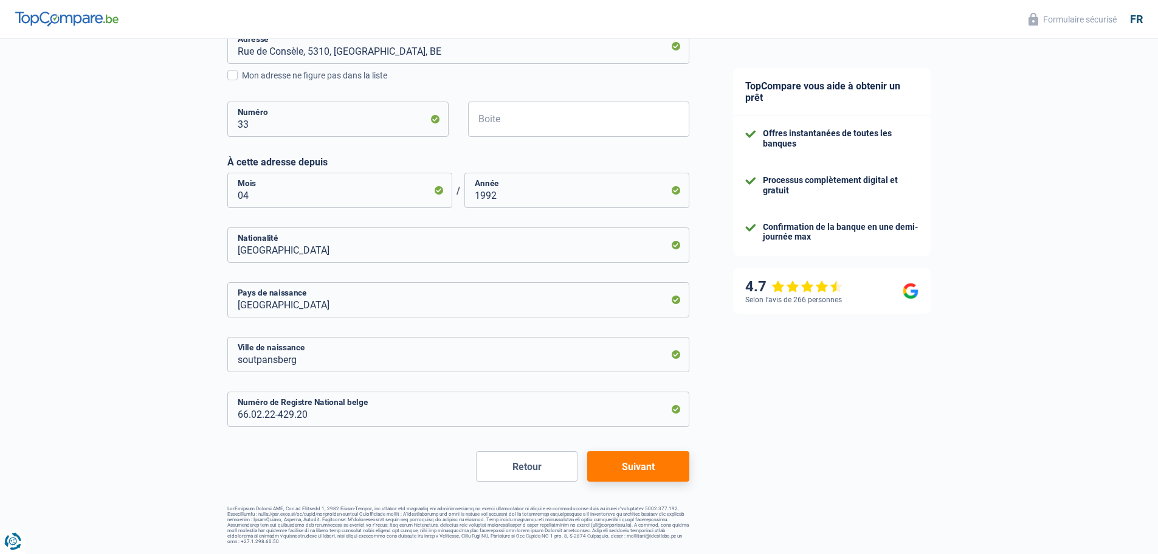
click at [648, 463] on button "Suivant" at bounding box center [638, 466] width 102 height 30
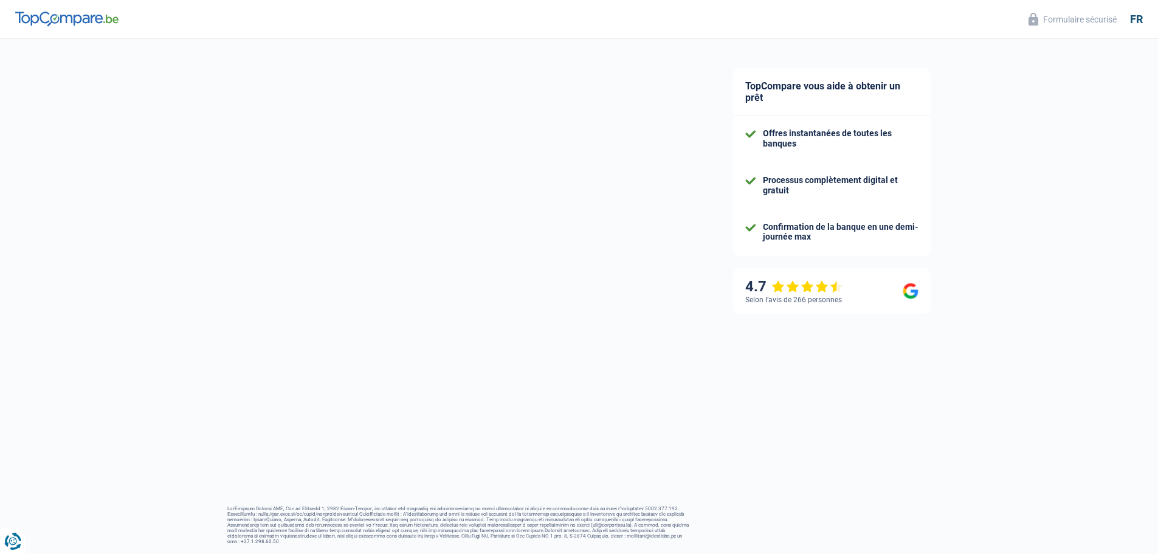
select select "familyAllowances"
select select "netSalary"
select select "mortgage"
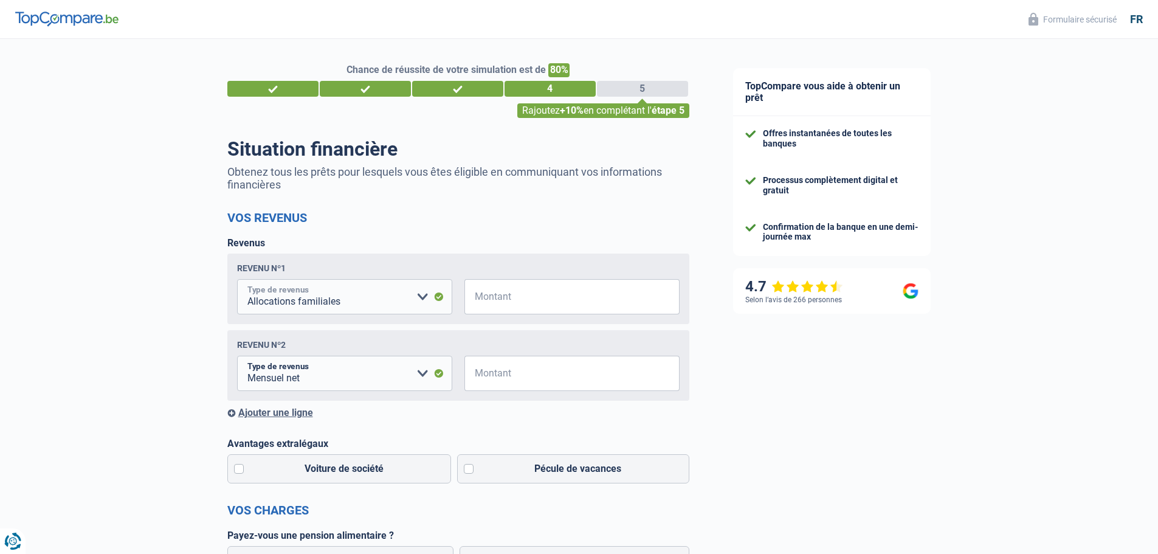
click at [424, 299] on select "Allocation d'handicap Allocations chômage Allocations familiales Chèques repas …" at bounding box center [344, 296] width 215 height 35
click at [422, 299] on select "Allocation d'handicap Allocations chômage Allocations familiales Chèques repas …" at bounding box center [344, 296] width 215 height 35
click at [423, 374] on select "Allocation d'handicap Allocations chômage Allocations familiales Chèques repas …" at bounding box center [344, 373] width 215 height 35
click at [506, 379] on input "Montant" at bounding box center [580, 373] width 200 height 35
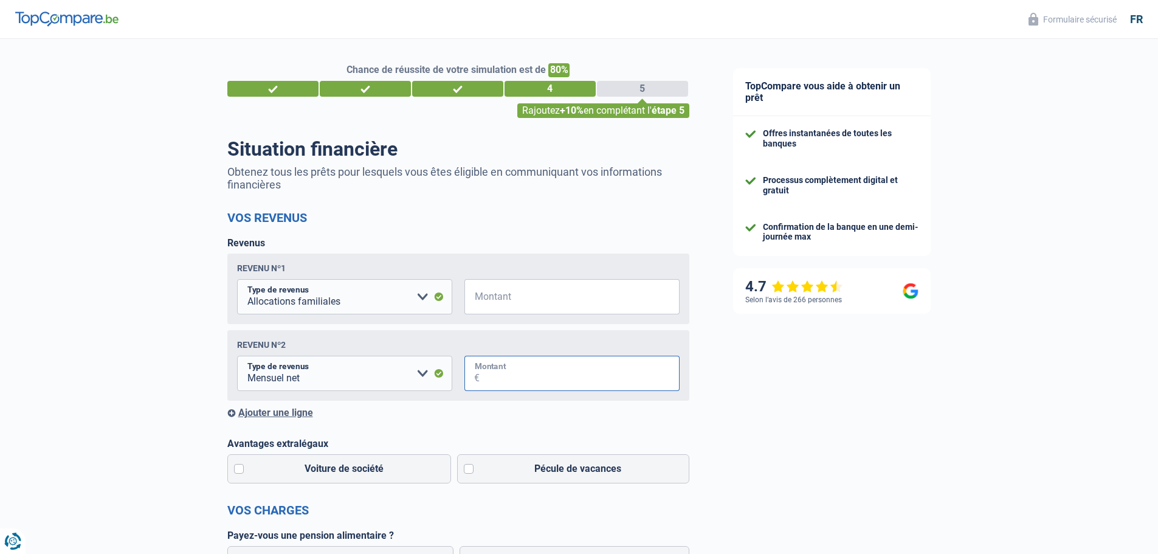
type input "3.100"
click at [422, 299] on select "Allocation d'handicap Allocations chômage Allocations familiales Chèques repas …" at bounding box center [344, 296] width 215 height 35
click at [348, 298] on select "Allocation d'handicap Allocations chômage Allocations familiales Chèques repas …" at bounding box center [306, 296] width 139 height 35
select select "familyAllowances"
click at [237, 280] on select "Allocation d'handicap Allocations chômage Allocations familiales Chèques repas …" at bounding box center [306, 296] width 139 height 35
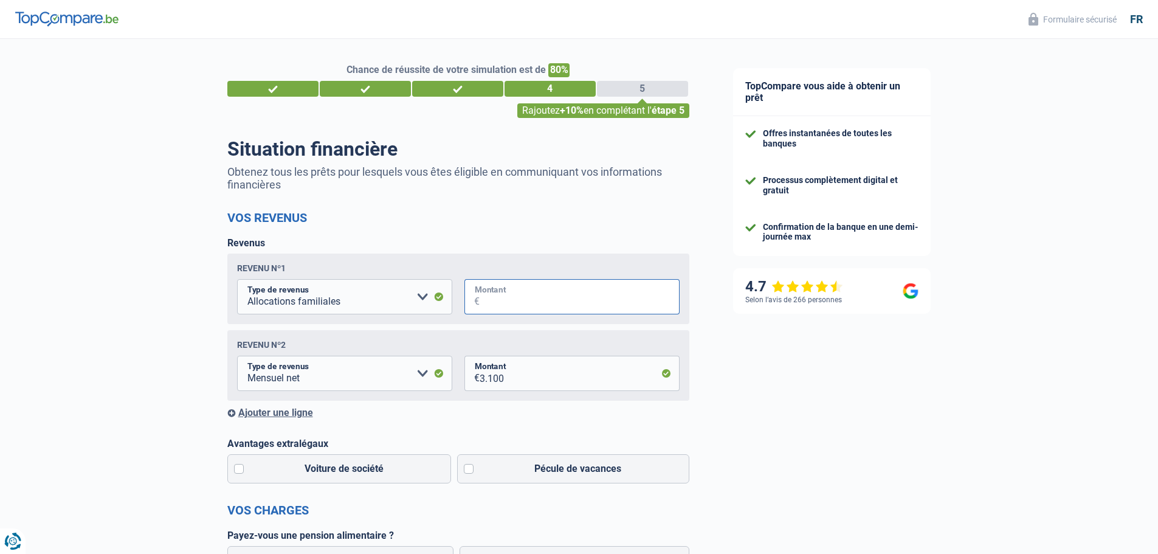
click at [494, 302] on input "Montant" at bounding box center [580, 296] width 200 height 35
type input "450"
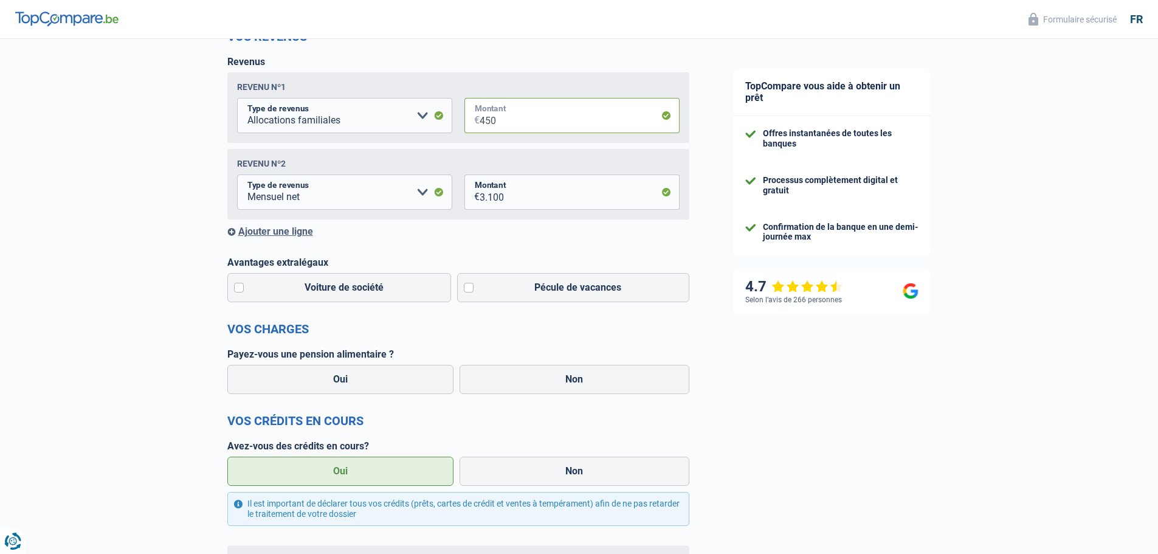
scroll to position [182, 0]
click at [471, 290] on label "Pécule de vacances" at bounding box center [573, 286] width 232 height 29
click at [471, 290] on input "Pécule de vacances" at bounding box center [573, 286] width 232 height 29
checkbox input "true"
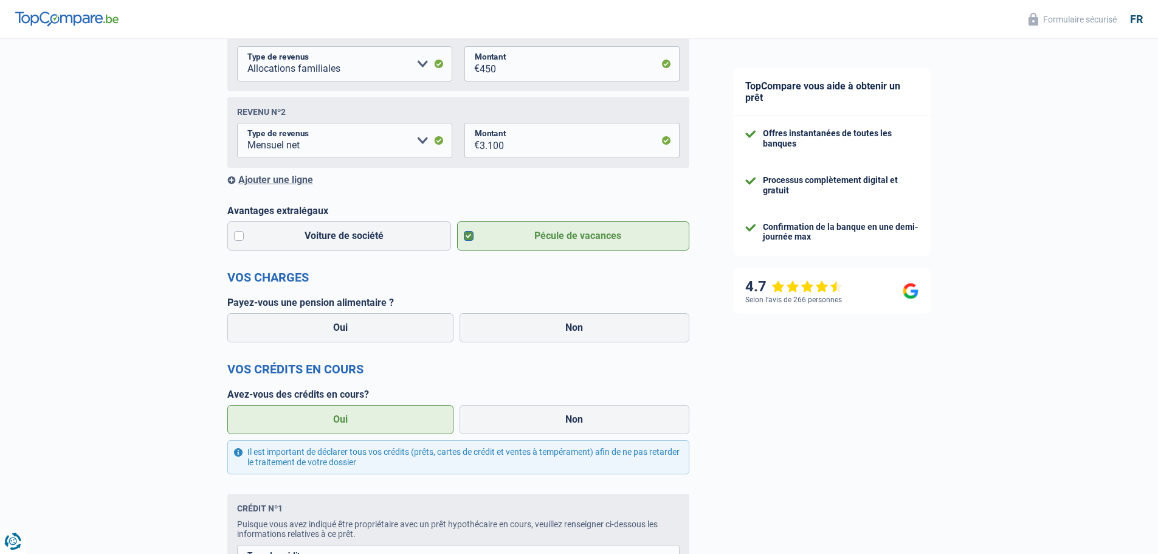
scroll to position [304, 0]
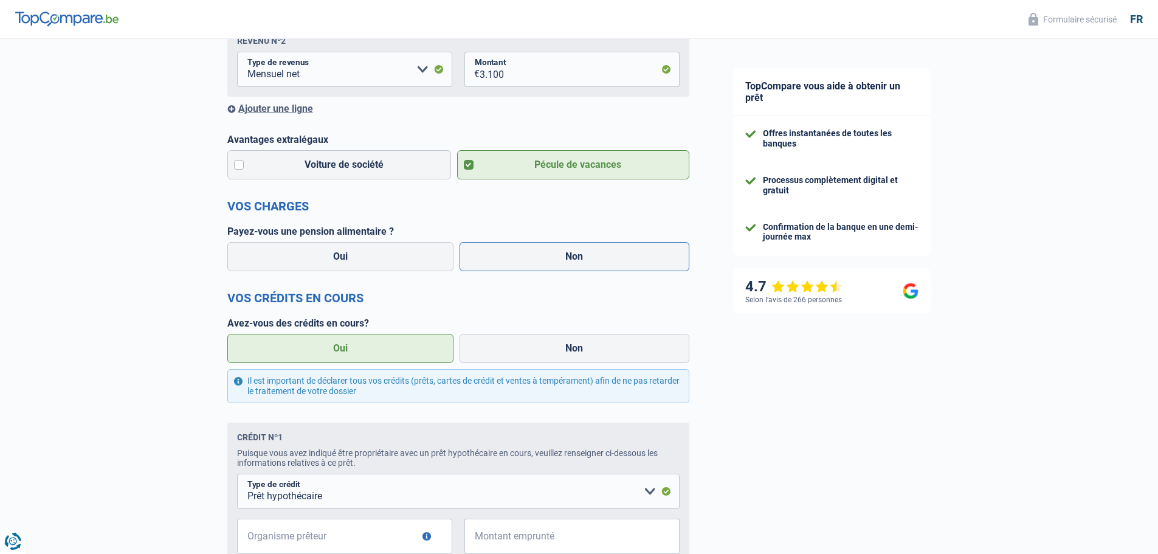
click at [578, 263] on label "Non" at bounding box center [575, 256] width 230 height 29
click at [578, 263] on input "Non" at bounding box center [575, 256] width 230 height 29
radio input "true"
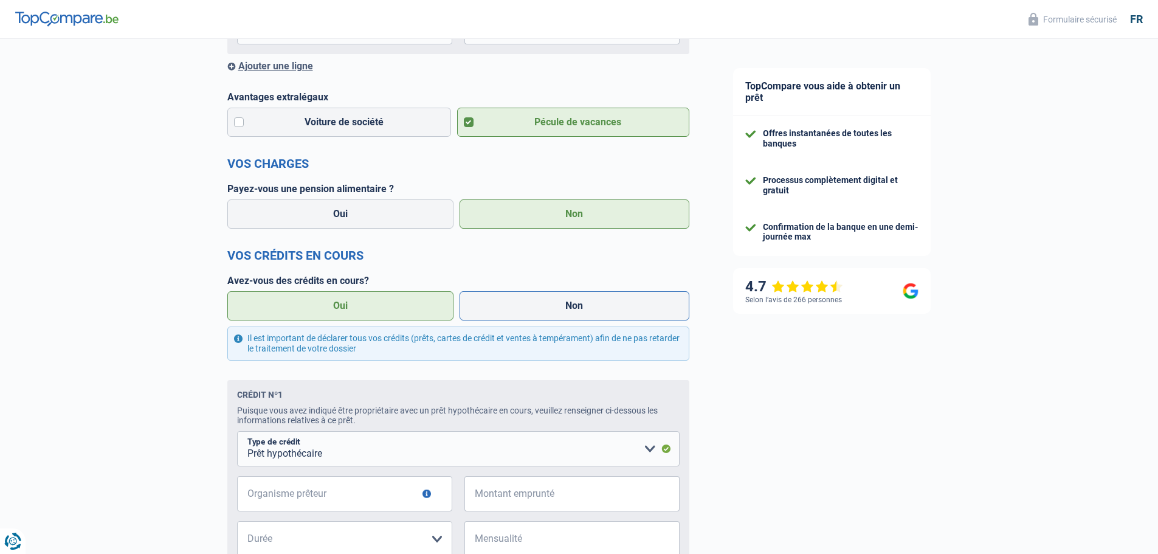
scroll to position [486, 0]
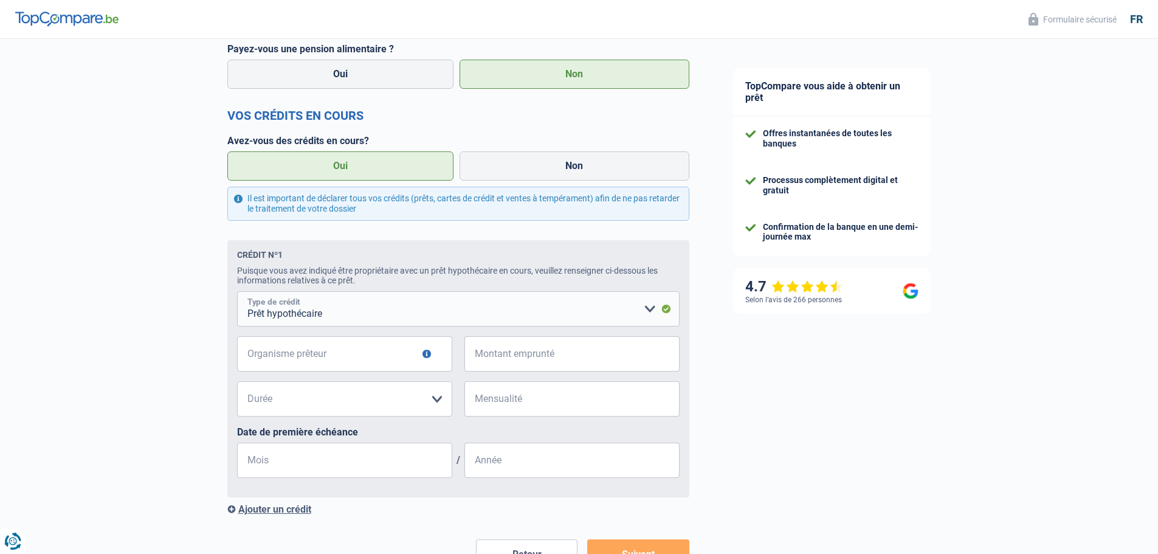
click at [647, 312] on select "Carte ou ouverture de crédit Prêt hypothécaire Vente à tempérament Prêt à tempé…" at bounding box center [458, 308] width 443 height 35
click at [393, 359] on input "Organisme prêteur" at bounding box center [344, 353] width 215 height 35
type input "EB-LEASE"
click at [512, 361] on input "Montant emprunté" at bounding box center [580, 353] width 200 height 35
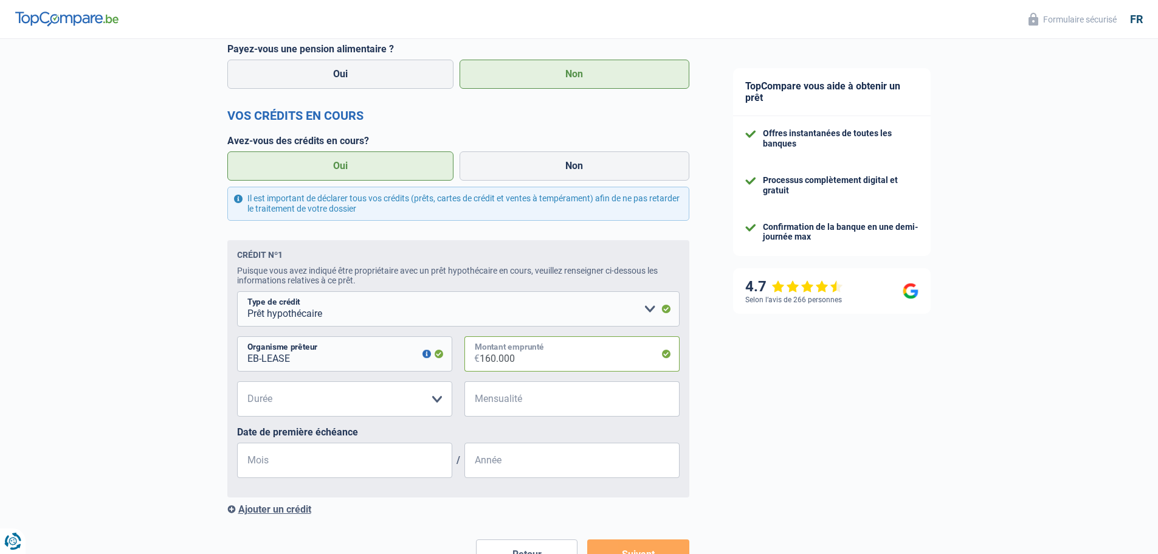
type input "160.000"
click at [439, 401] on select "120 mois 180 mois 240 mois 300 mois 360 mois 420 mois Veuillez sélectionner une…" at bounding box center [344, 398] width 215 height 35
select select "240"
click at [237, 383] on select "120 mois 180 mois 240 mois 300 mois 360 mois 420 mois Veuillez sélectionner une…" at bounding box center [344, 398] width 215 height 35
click at [512, 405] on input "Mensualité" at bounding box center [580, 398] width 200 height 35
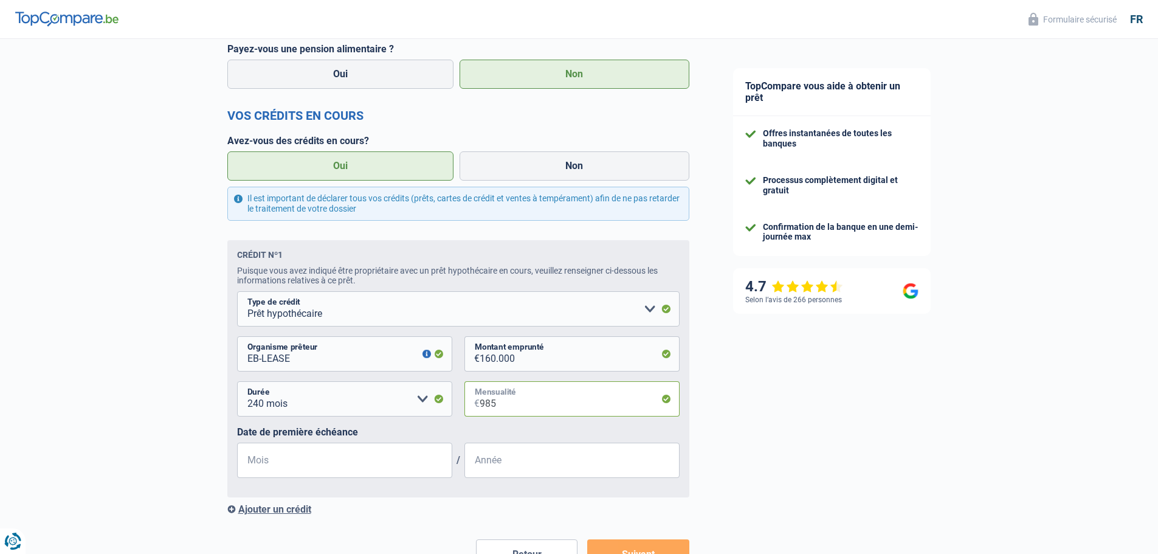
type input "985"
click at [338, 464] on input "Mois" at bounding box center [344, 460] width 215 height 35
type input "07"
click at [570, 466] on input "Année" at bounding box center [572, 460] width 215 height 35
type input "2015"
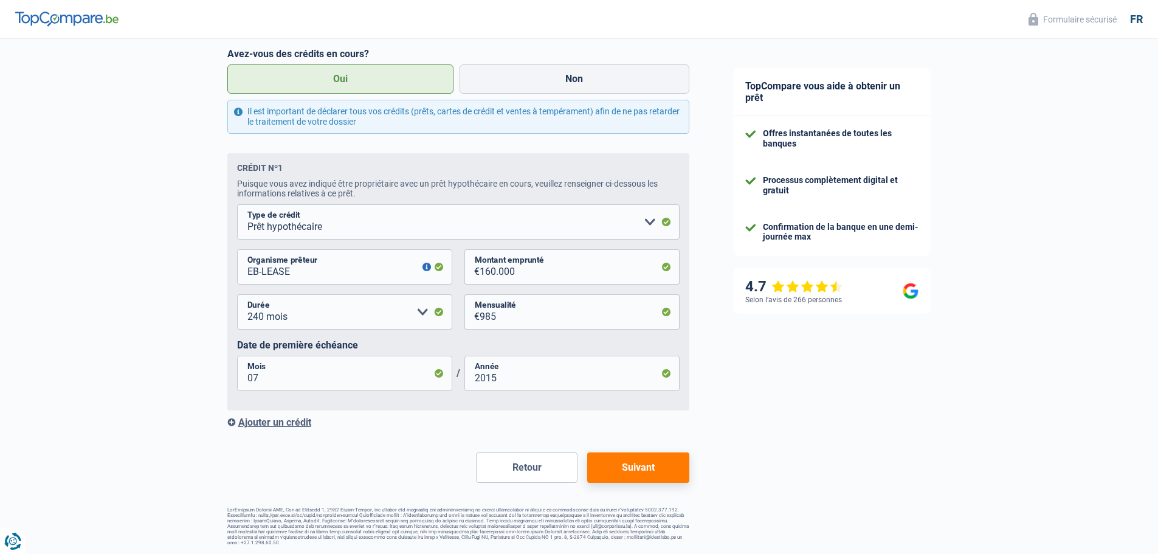
scroll to position [575, 0]
click at [632, 466] on button "Suivant" at bounding box center [638, 466] width 102 height 30
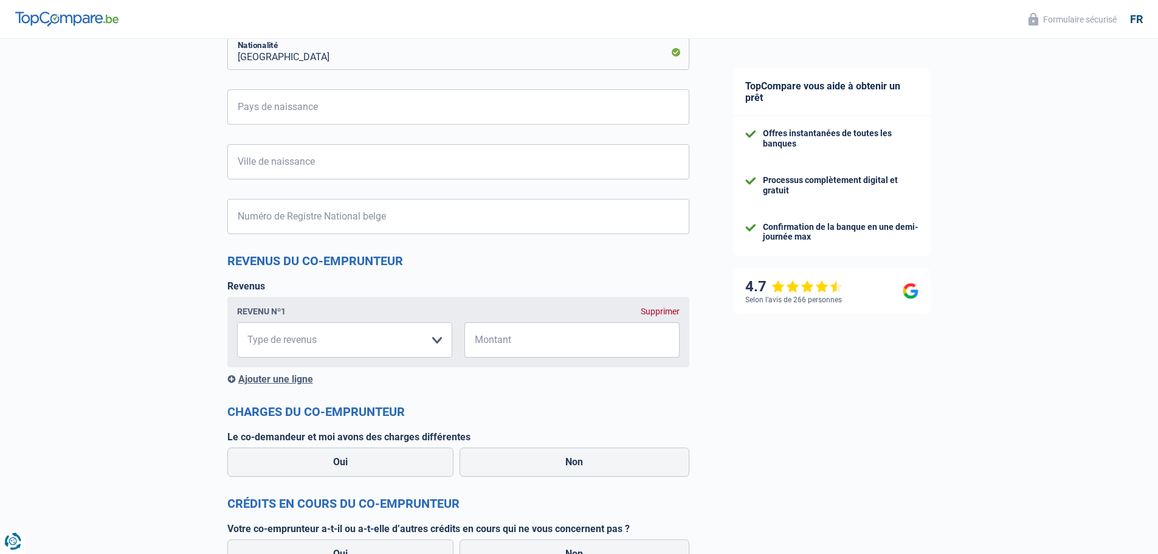
scroll to position [730, 0]
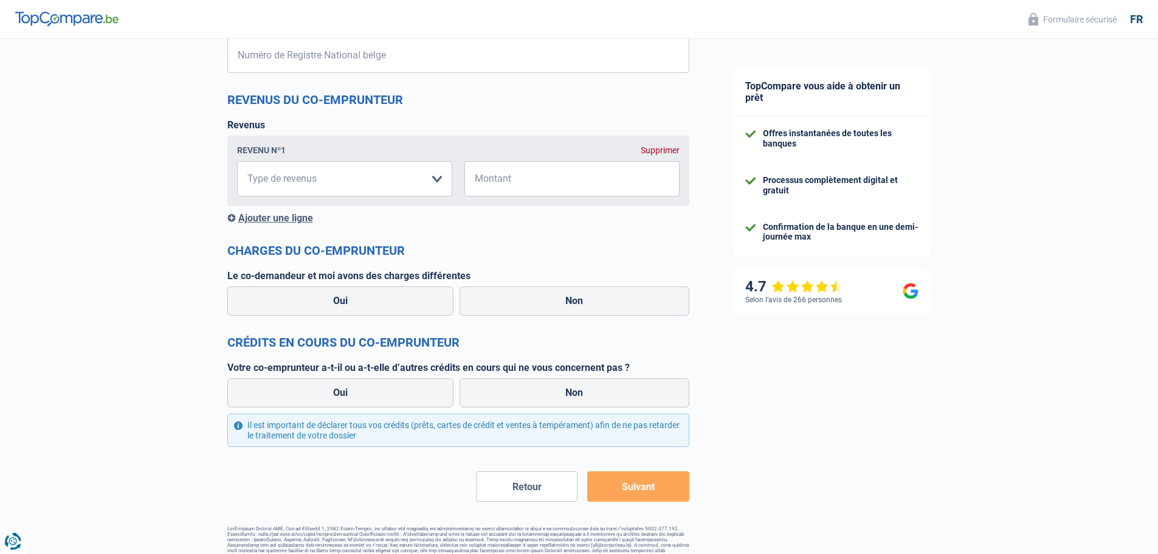
click at [649, 490] on button "Suivant" at bounding box center [638, 486] width 102 height 30
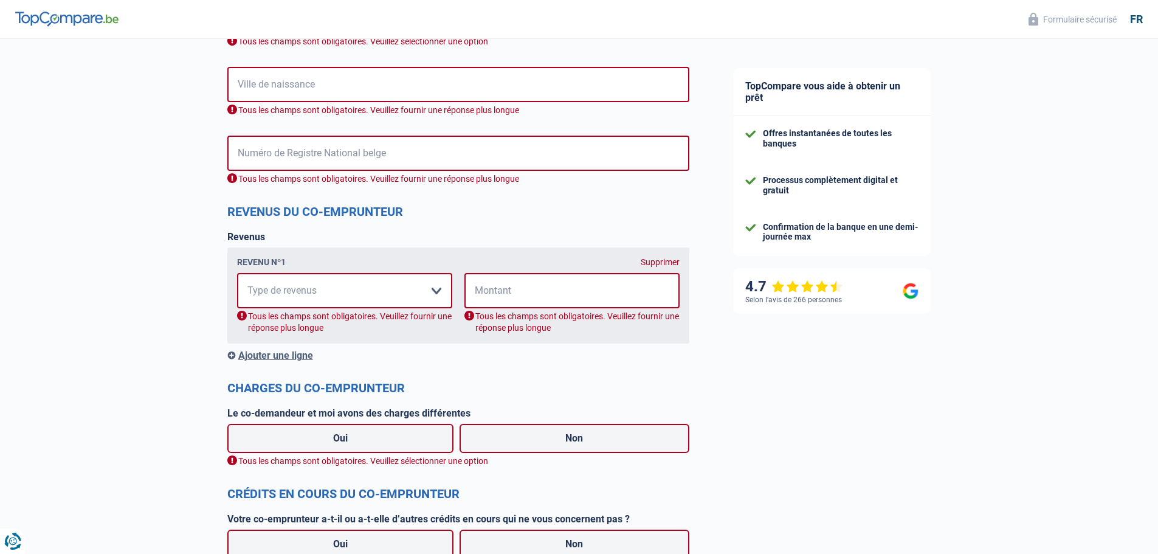
scroll to position [918, 0]
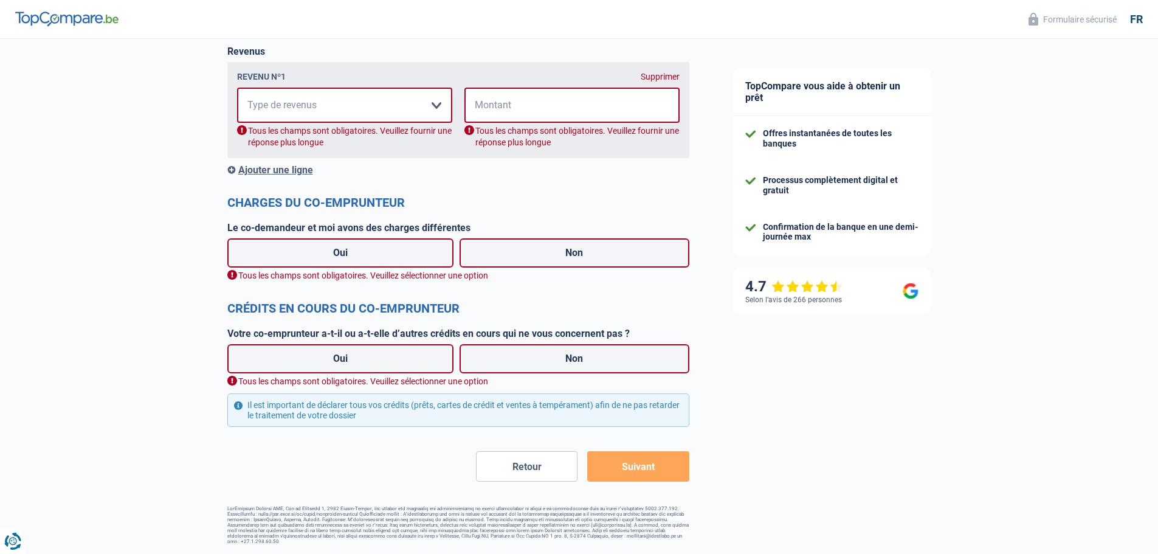
select select "familyAllowances"
select select "netSalary"
select select "mortgage"
select select "240"
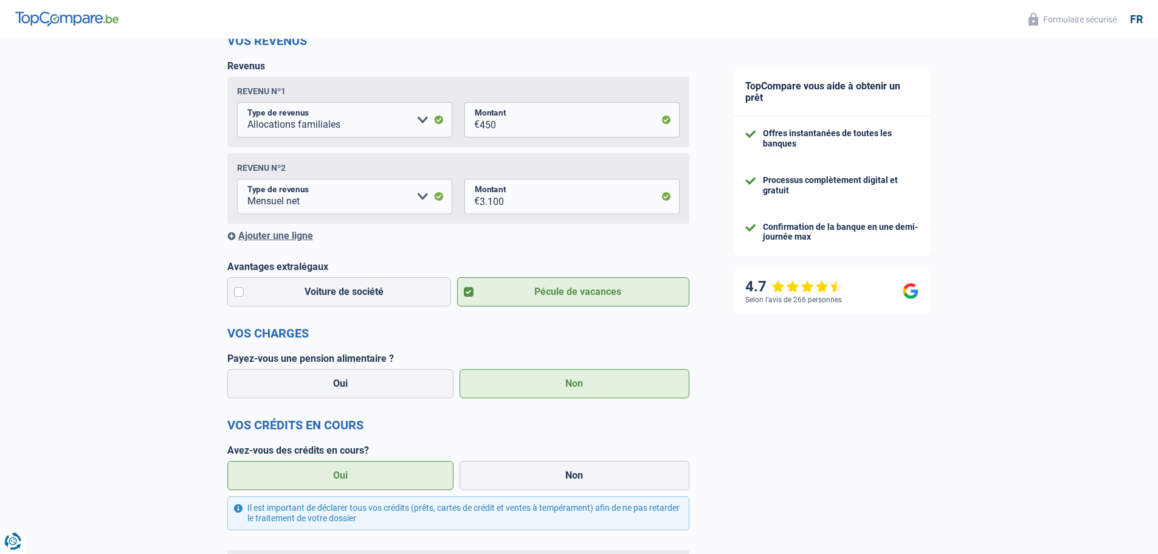
scroll to position [182, 0]
